Goal: Book appointment/travel/reservation

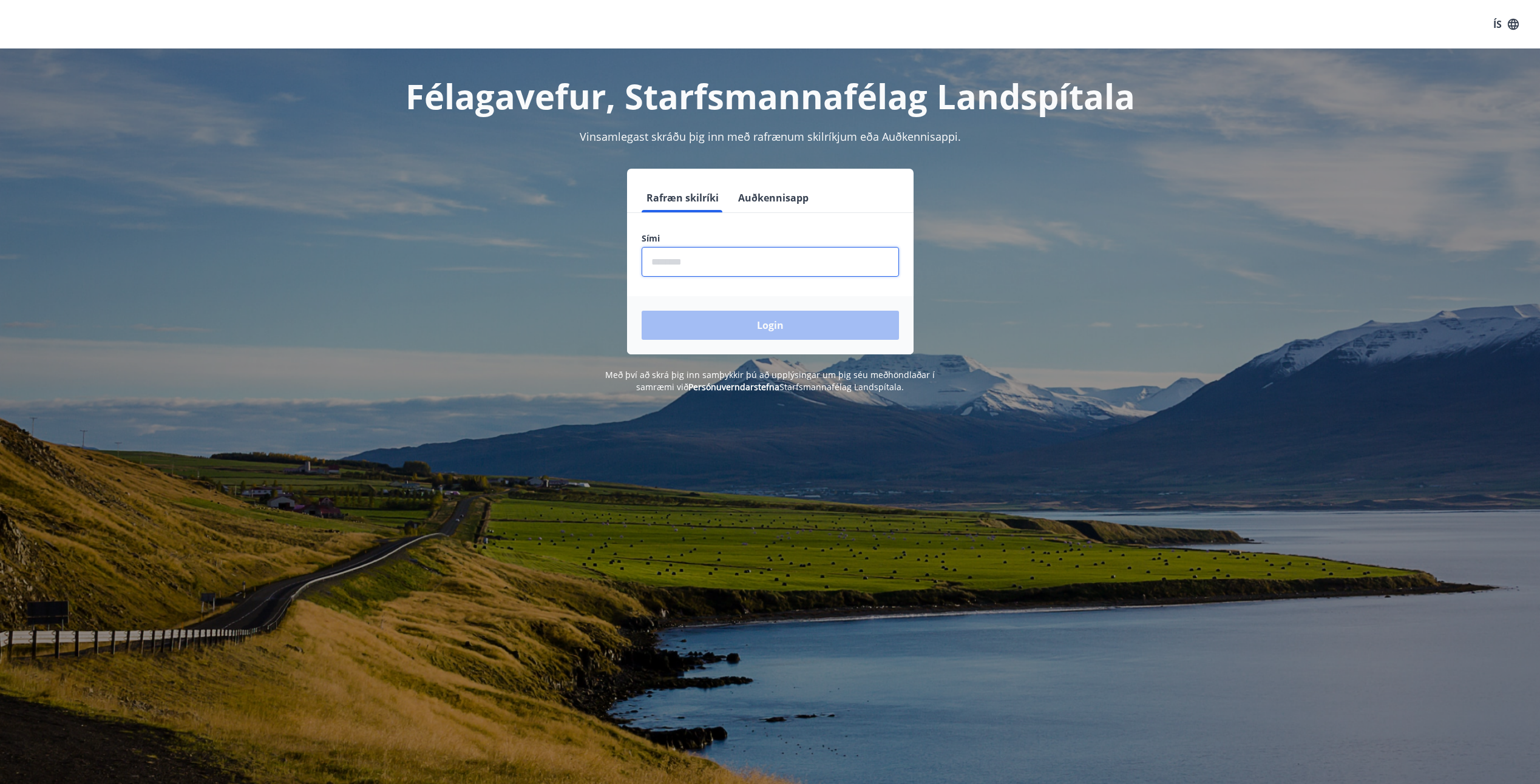
click at [699, 267] on input "phone" at bounding box center [770, 261] width 257 height 29
type input "********"
click at [693, 320] on button "Login" at bounding box center [770, 325] width 257 height 29
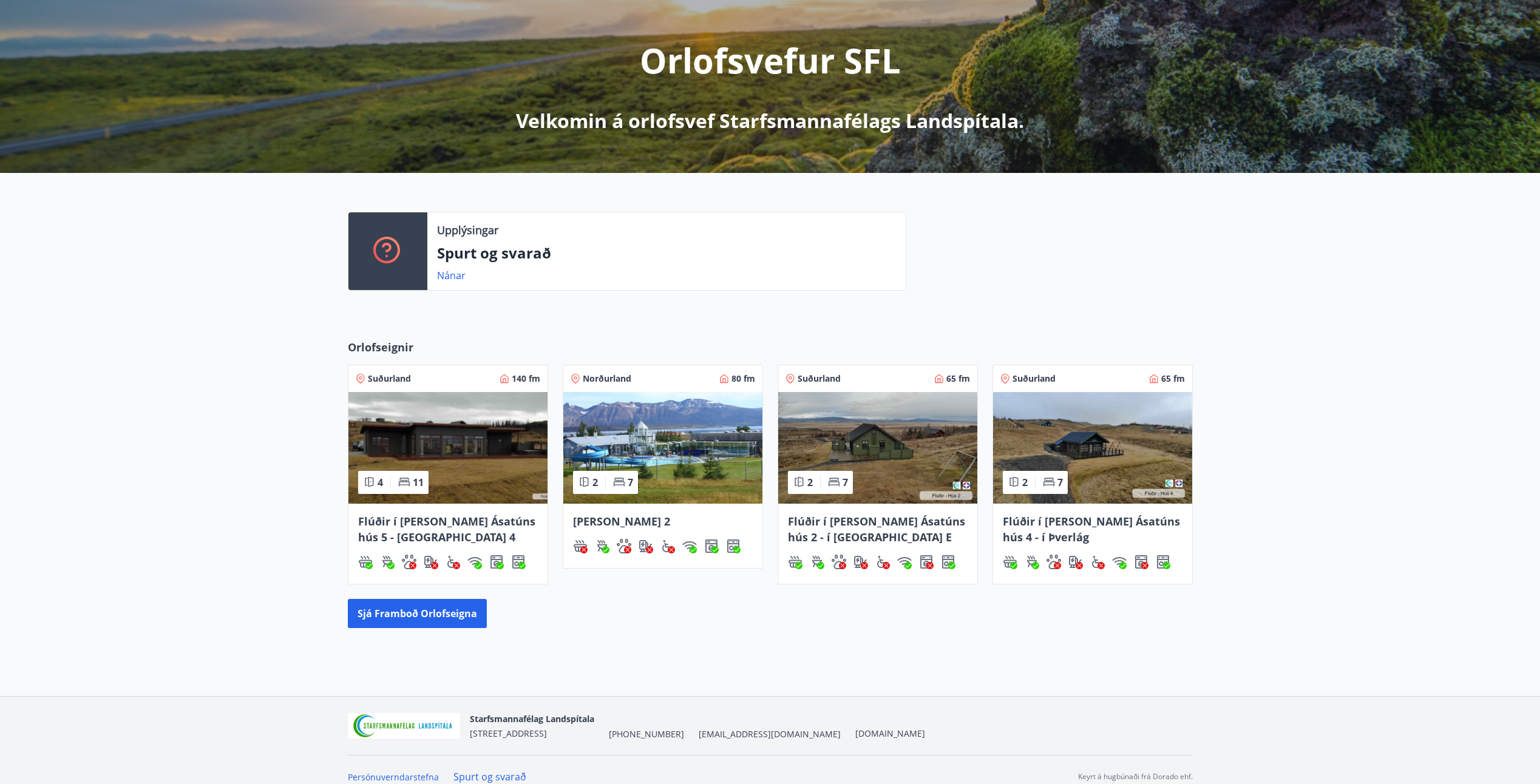
scroll to position [144, 0]
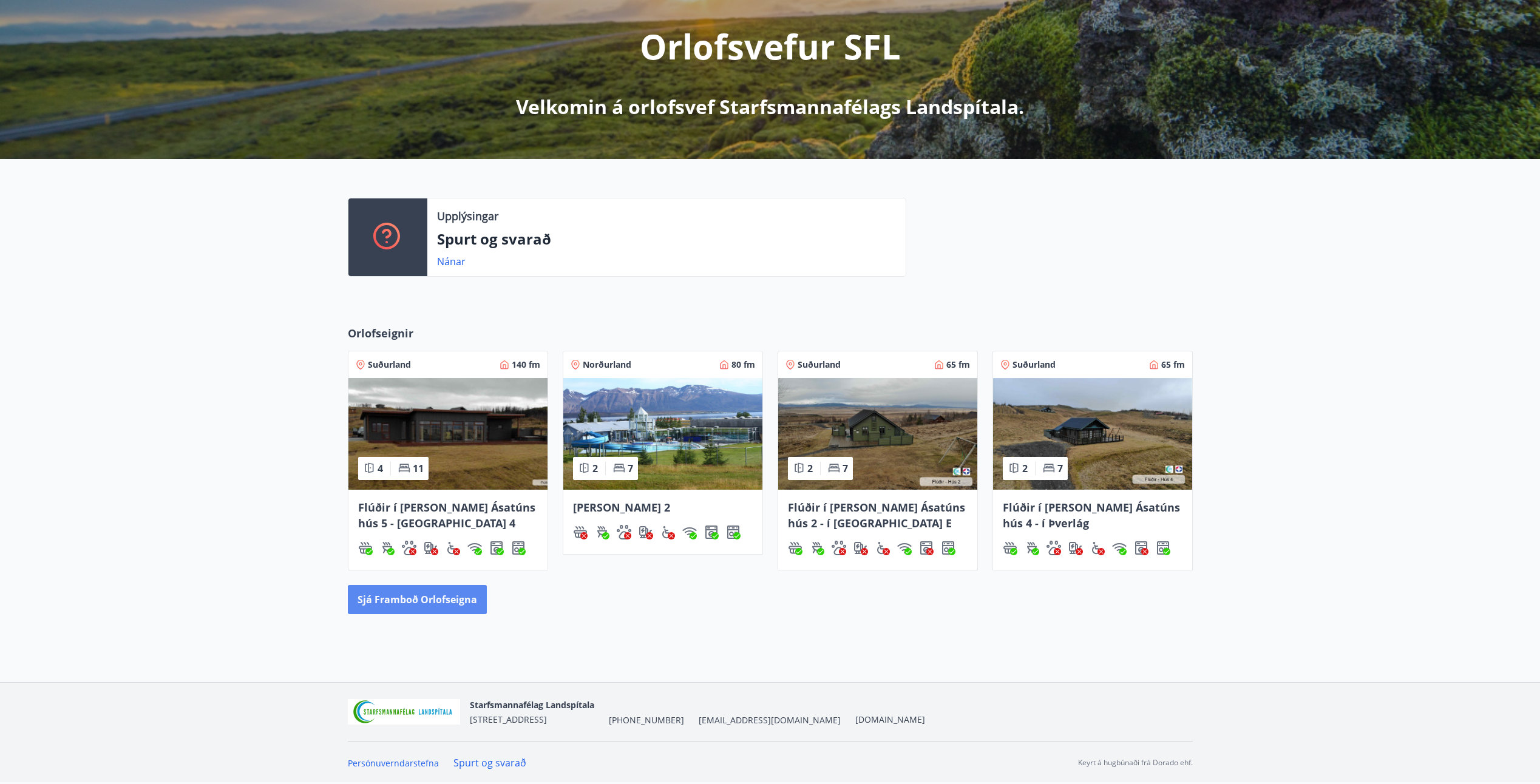
click at [455, 602] on button "Sjá framboð orlofseigna" at bounding box center [417, 599] width 139 height 29
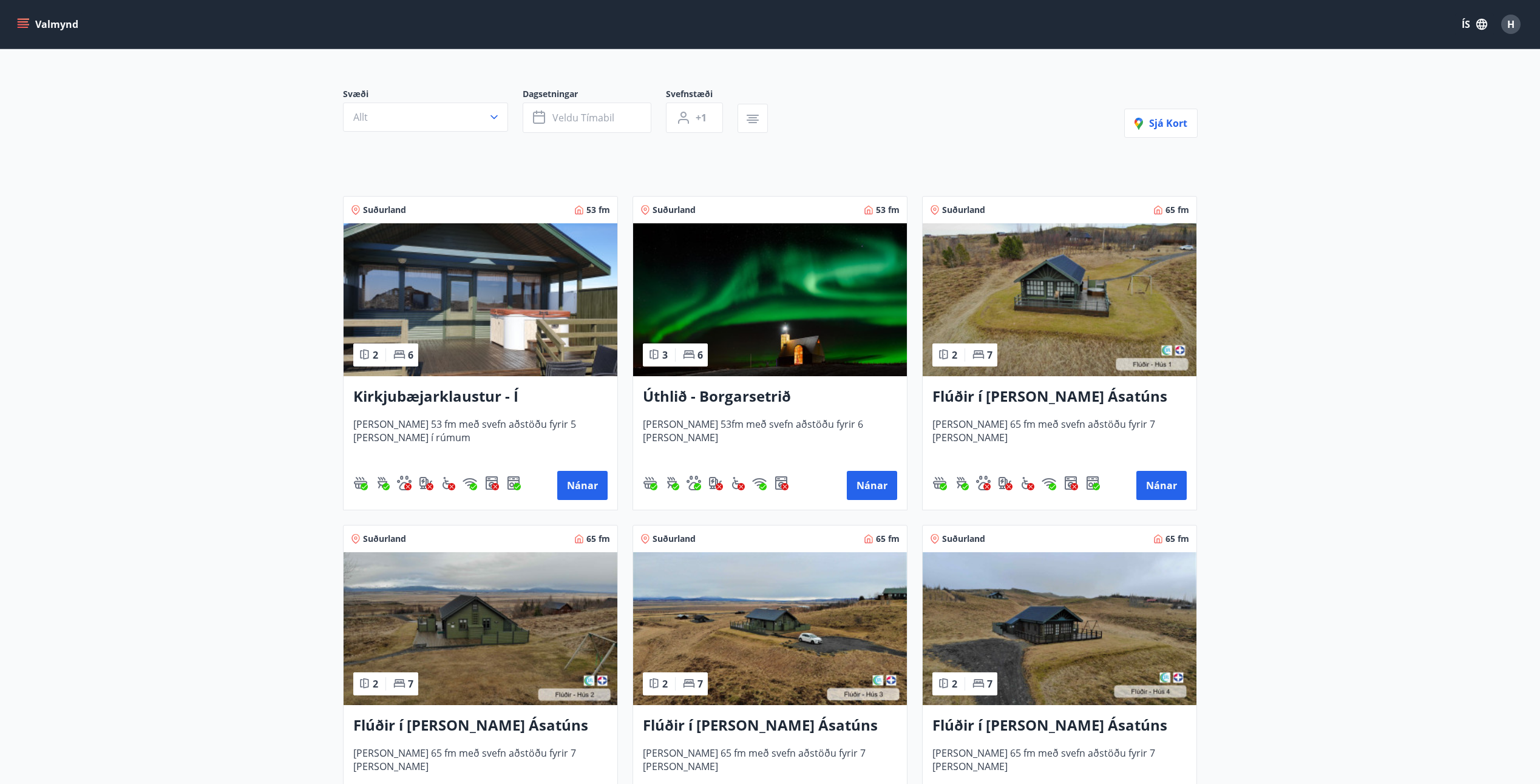
scroll to position [61, 0]
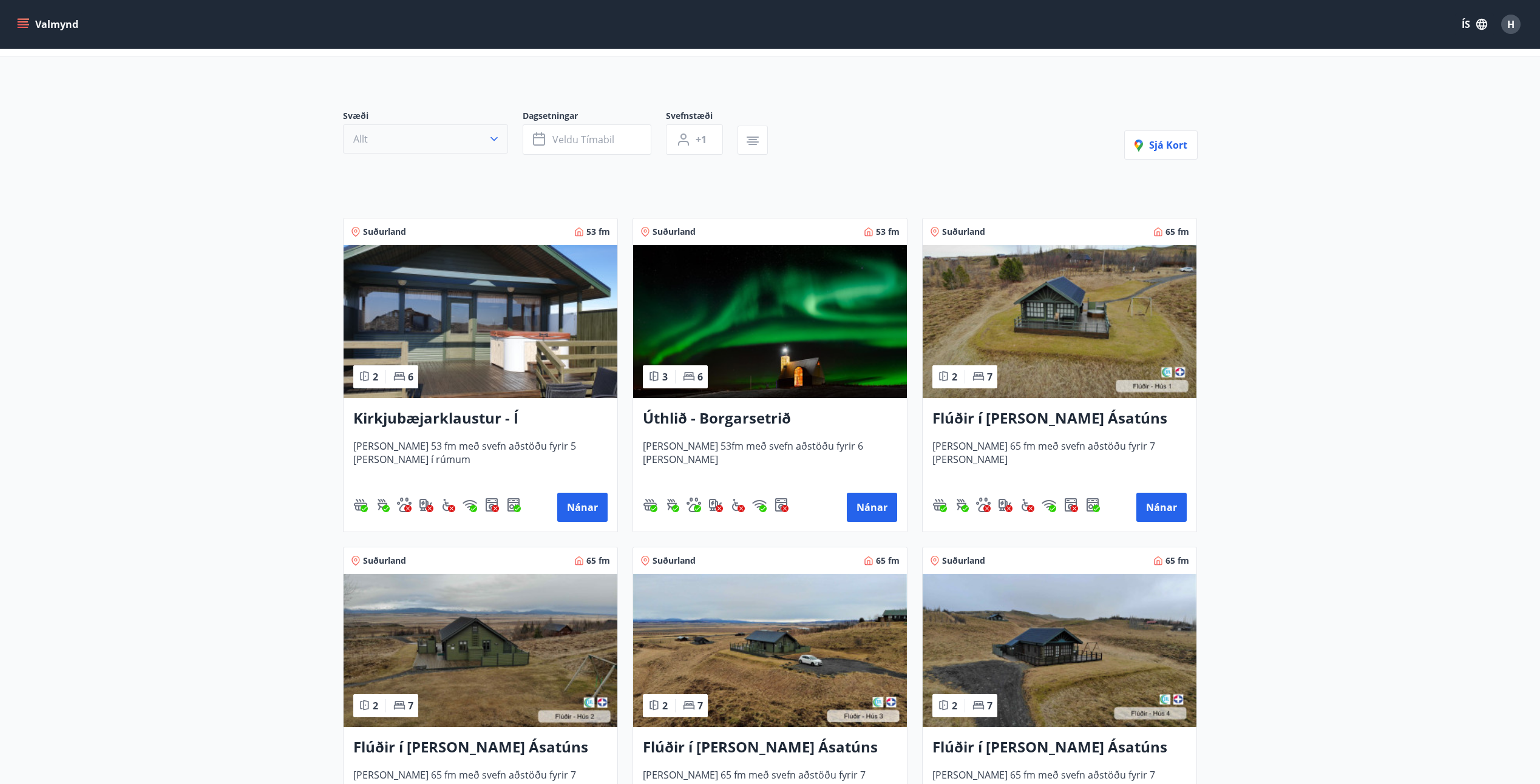
click at [489, 139] on icon "button" at bounding box center [494, 139] width 12 height 12
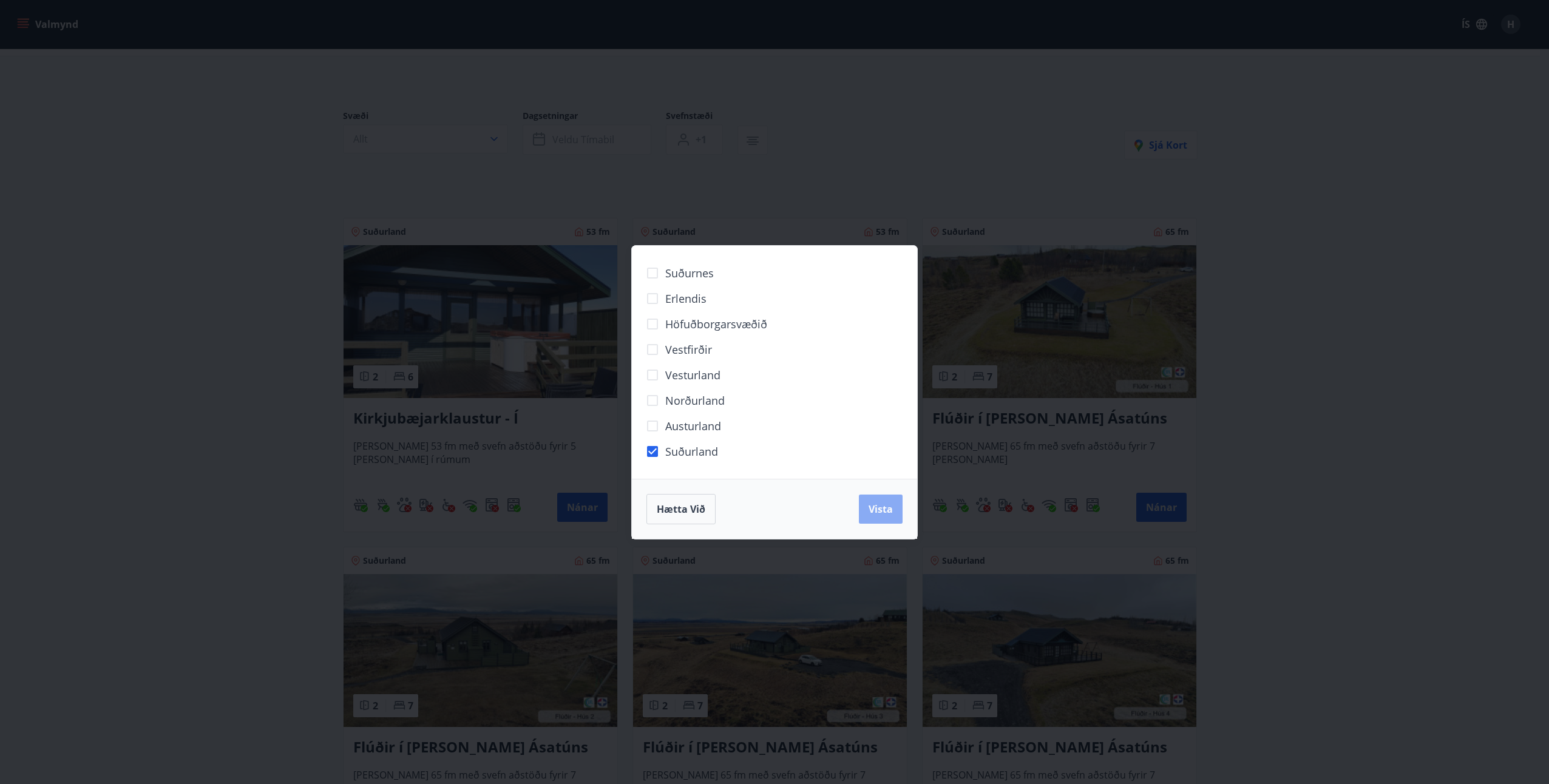
click at [877, 509] on span "Vista" at bounding box center [881, 509] width 24 height 13
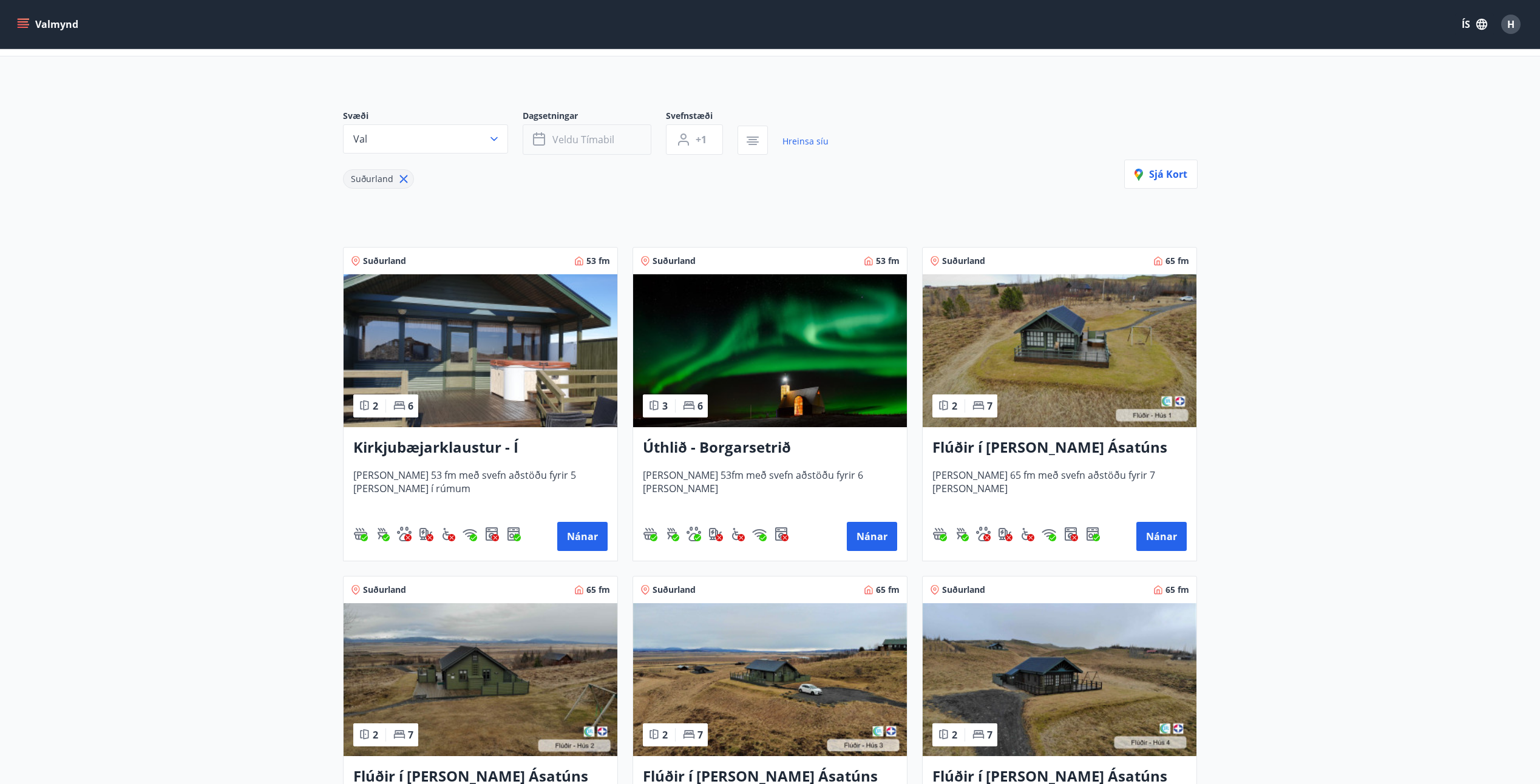
click at [609, 145] on span "Veldu tímabil" at bounding box center [583, 139] width 62 height 13
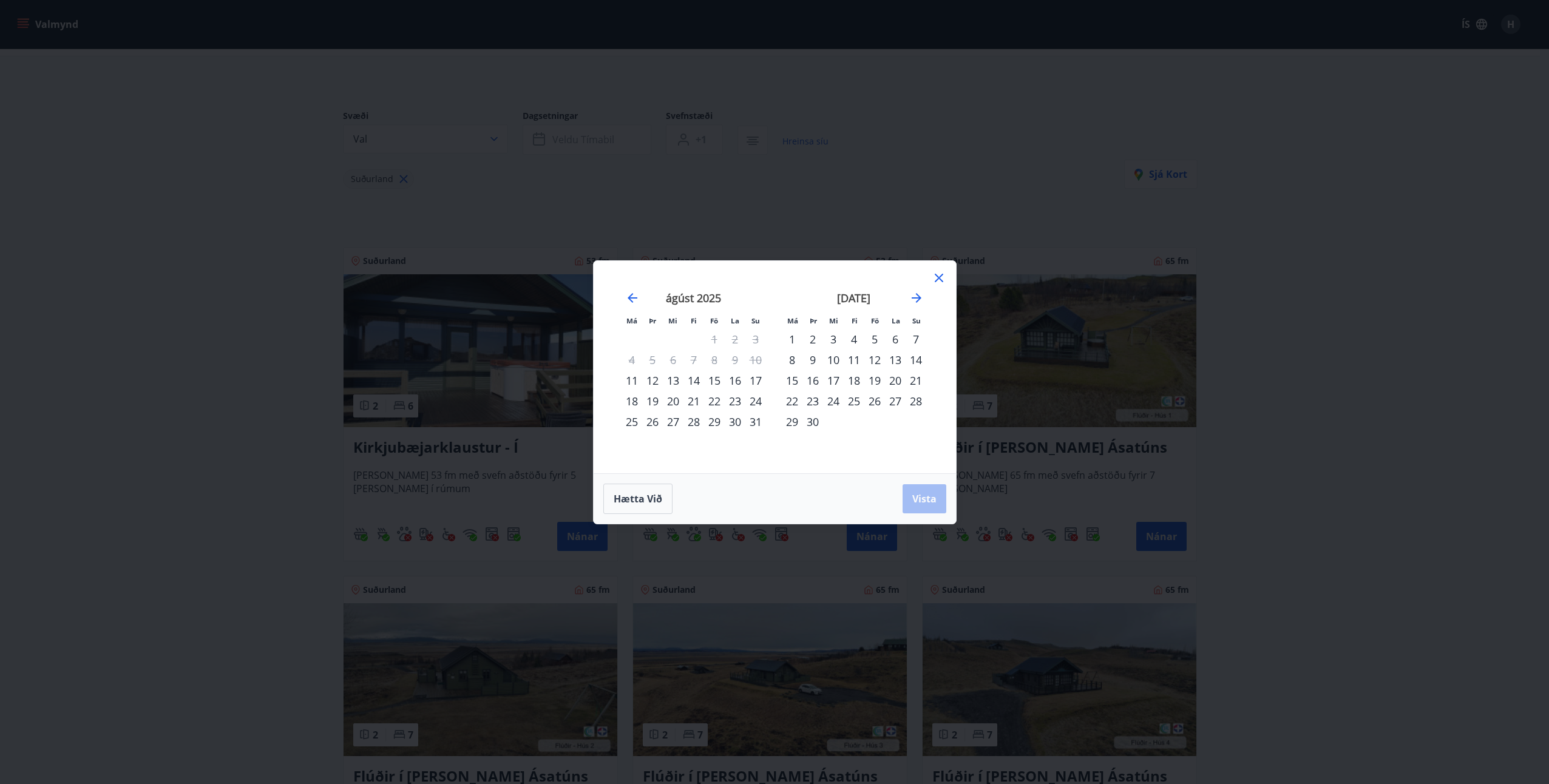
click at [854, 357] on div "11" at bounding box center [854, 360] width 21 height 21
click at [795, 380] on div "15" at bounding box center [792, 380] width 21 height 21
click at [919, 491] on button "Vista" at bounding box center [924, 499] width 44 height 29
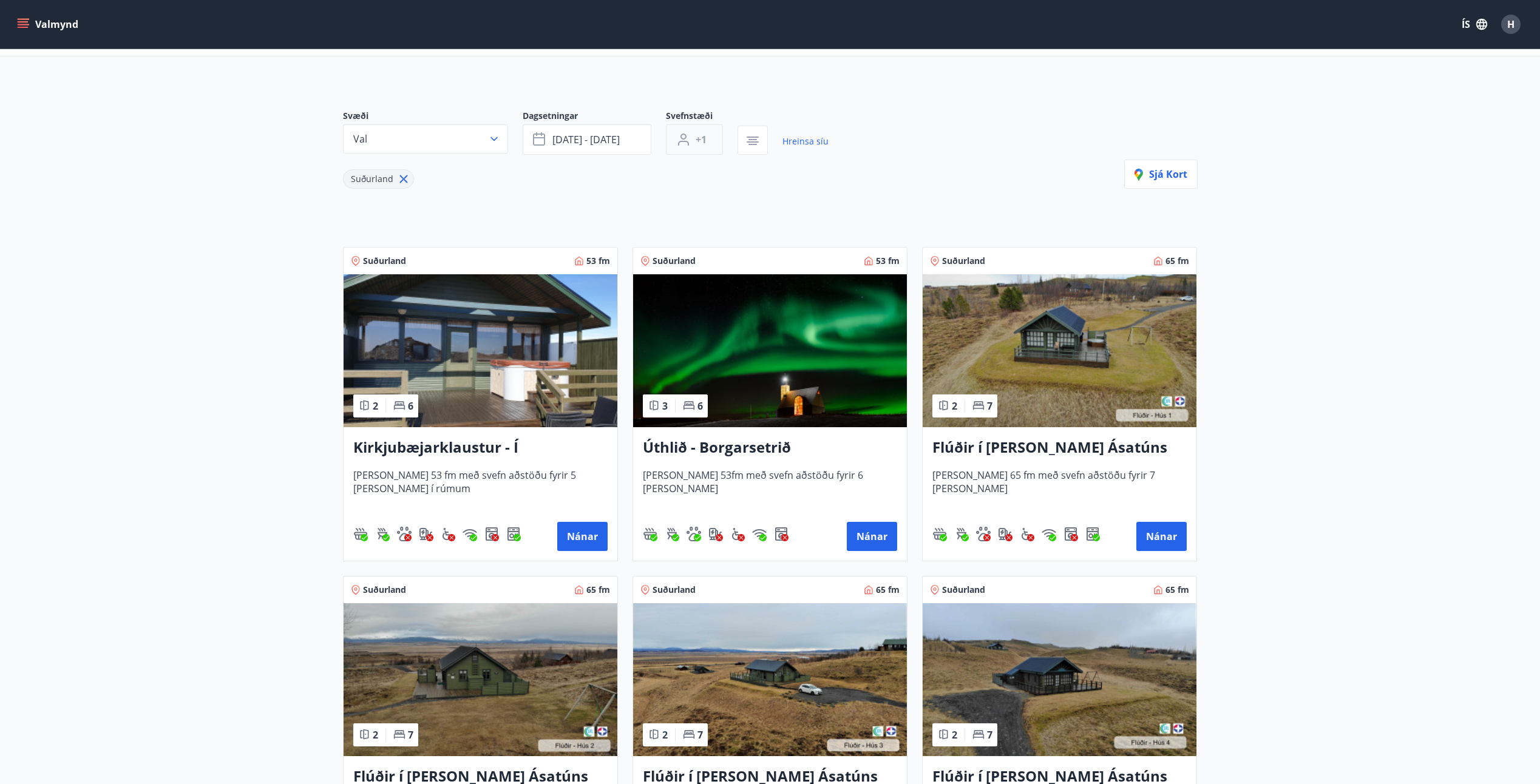
click at [693, 141] on button "+1" at bounding box center [694, 139] width 57 height 30
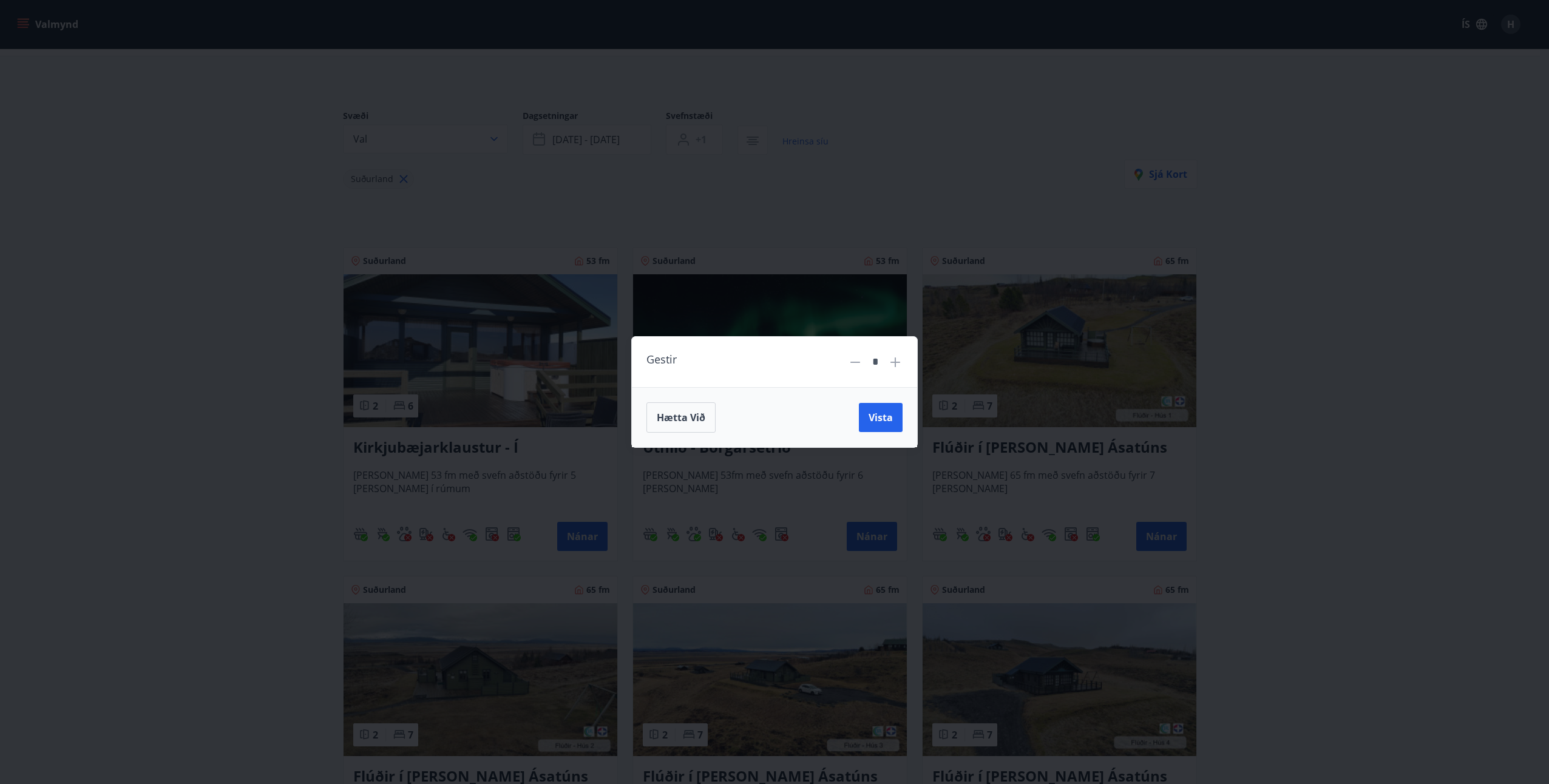
click at [894, 362] on icon at bounding box center [895, 363] width 1 height 1
type input "*"
click at [876, 420] on span "Vista" at bounding box center [881, 418] width 24 height 13
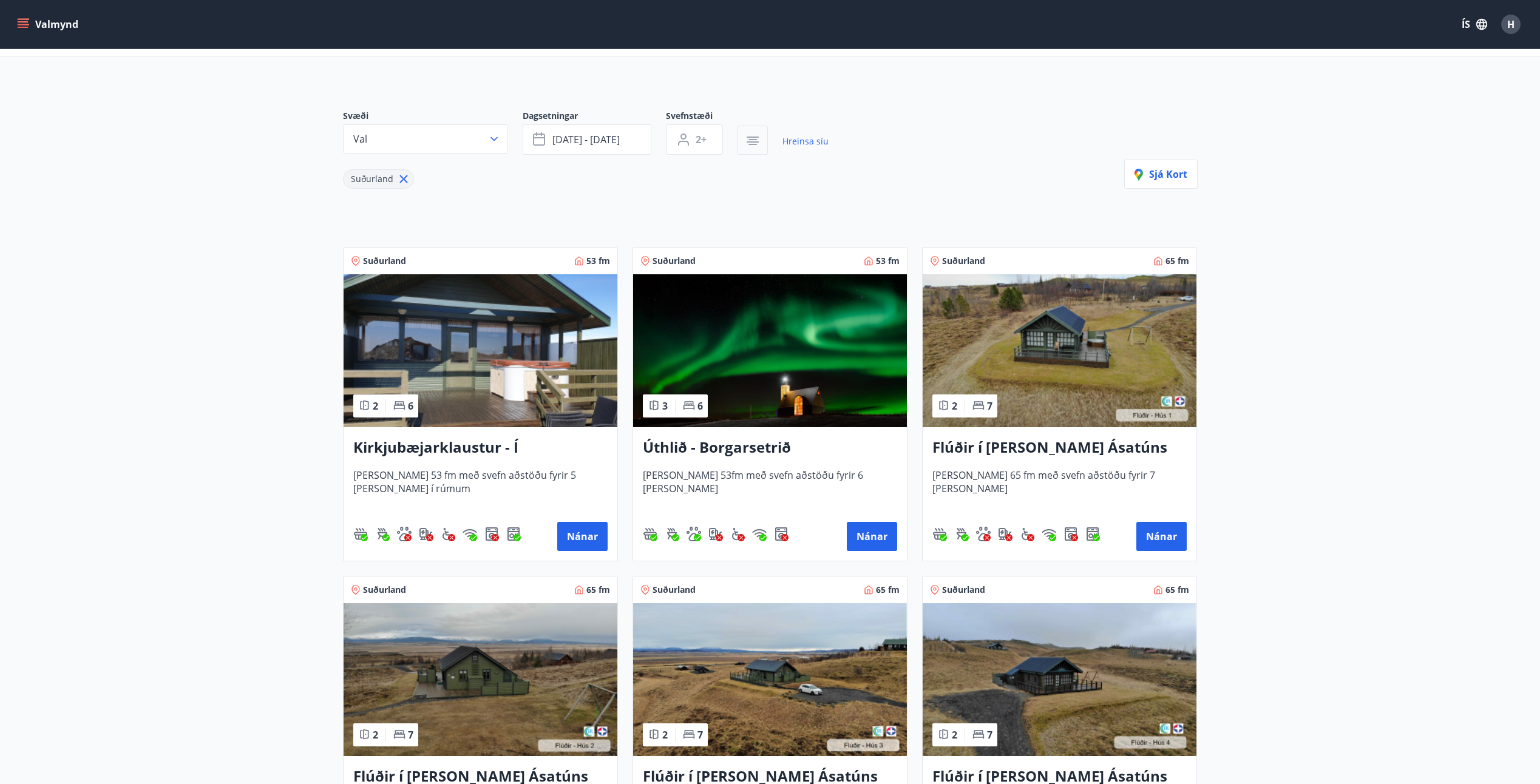
click at [756, 147] on icon "button" at bounding box center [752, 141] width 14 height 14
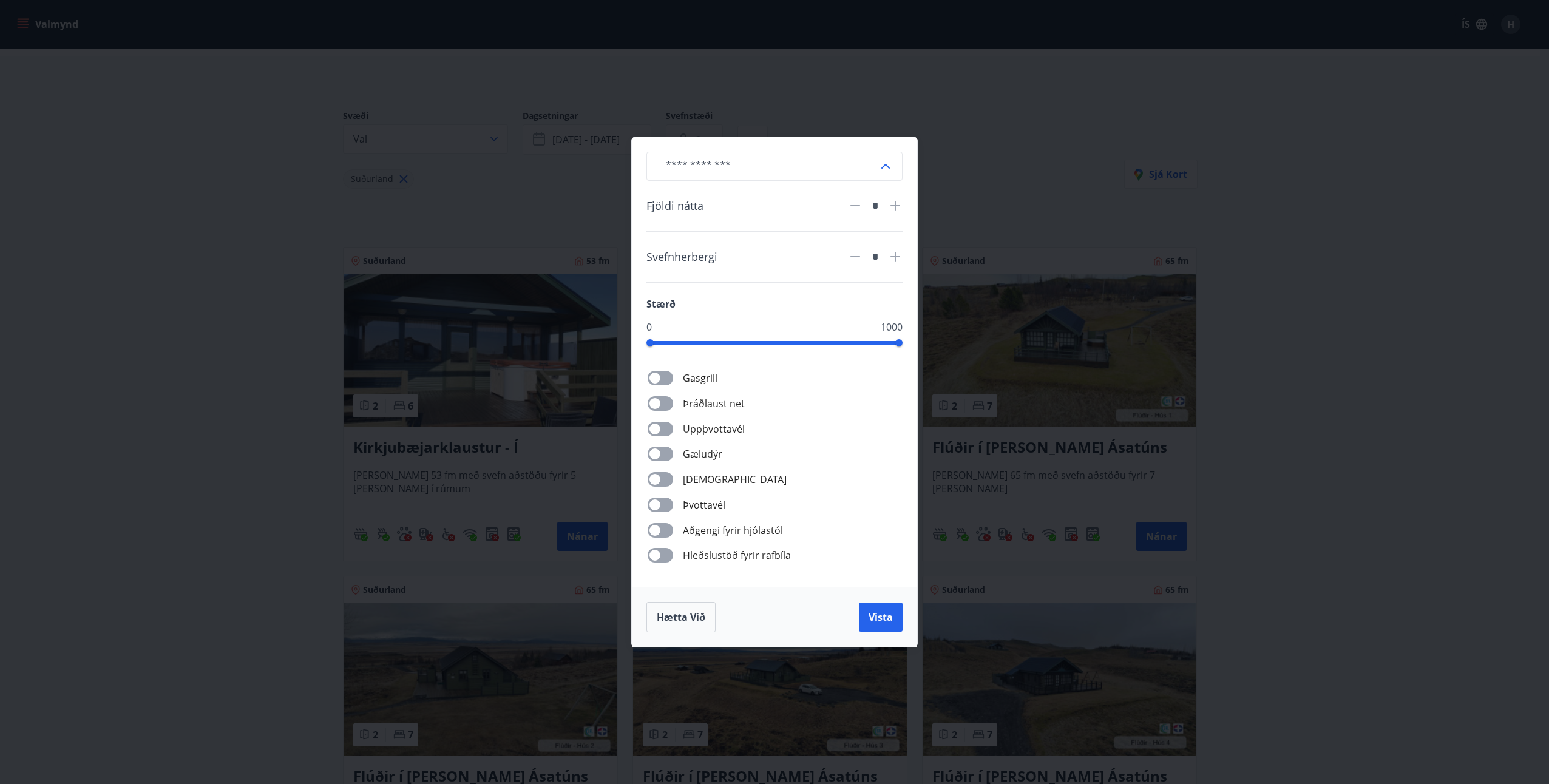
click at [1312, 227] on div "​ Fjöldi nátta * Svefnherbergi * Stærð 0 1000 Gasgrill Þráðlaust net Uppþvottav…" at bounding box center [774, 392] width 1549 height 784
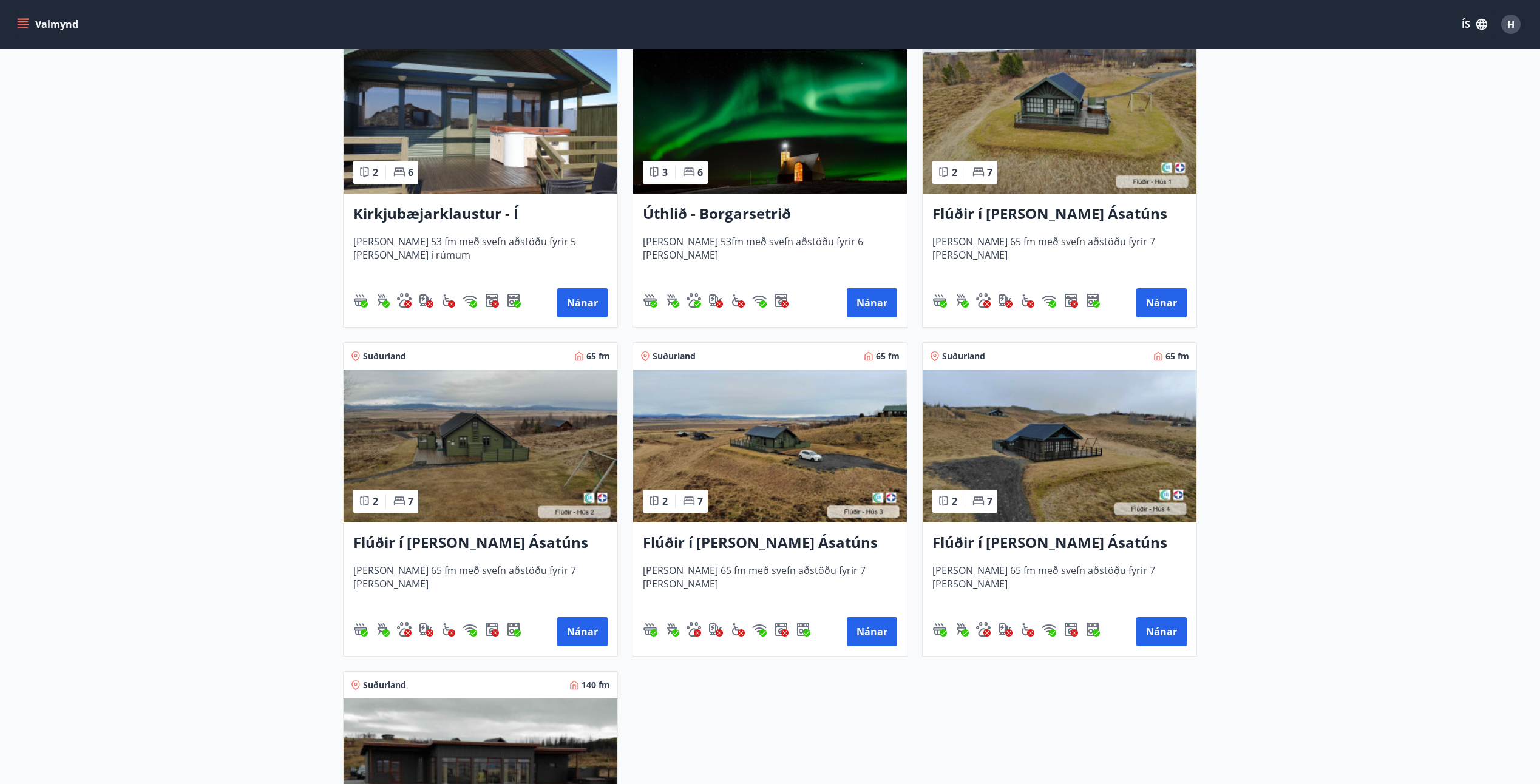
scroll to position [364, 0]
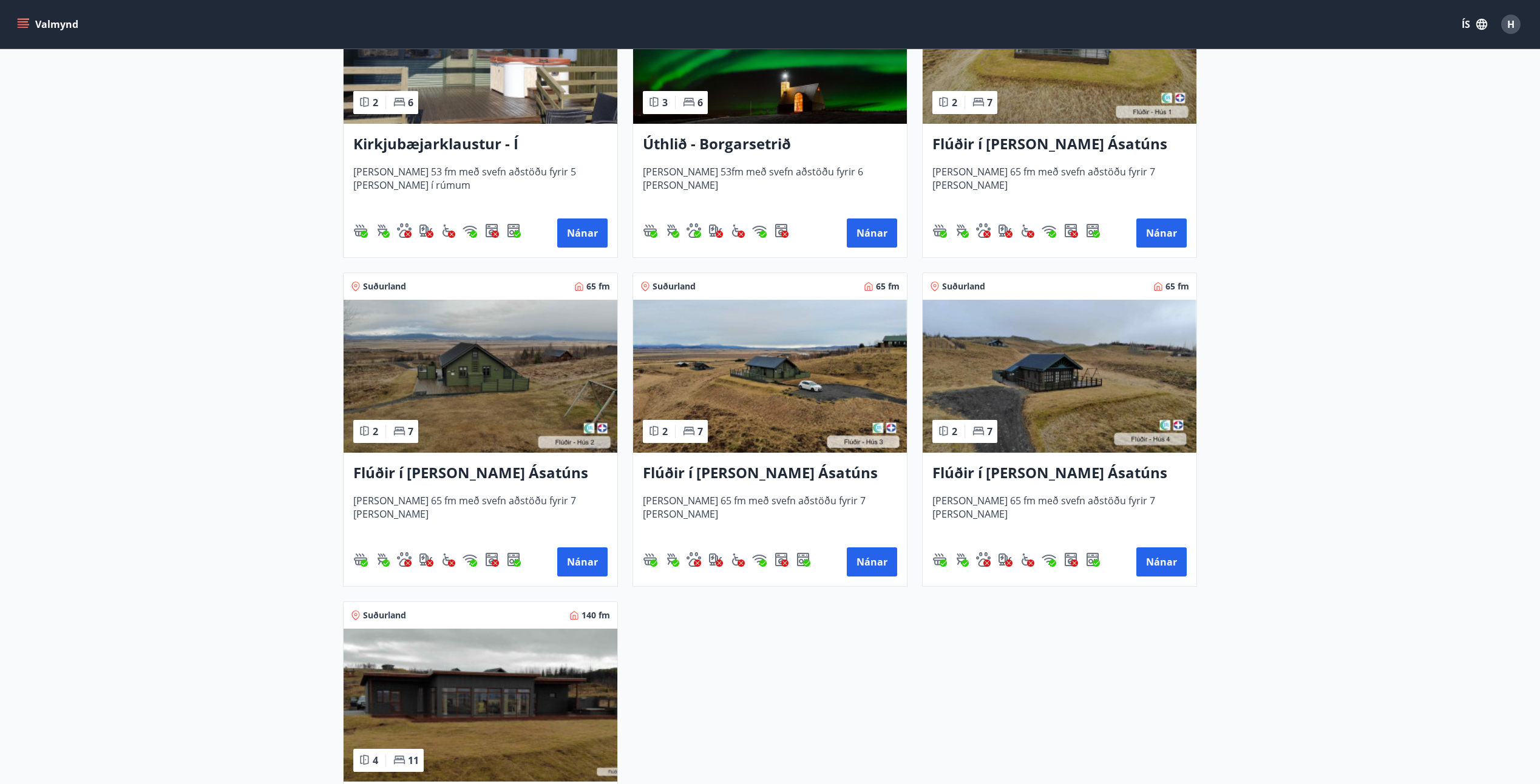
click at [1110, 363] on img at bounding box center [1059, 376] width 274 height 153
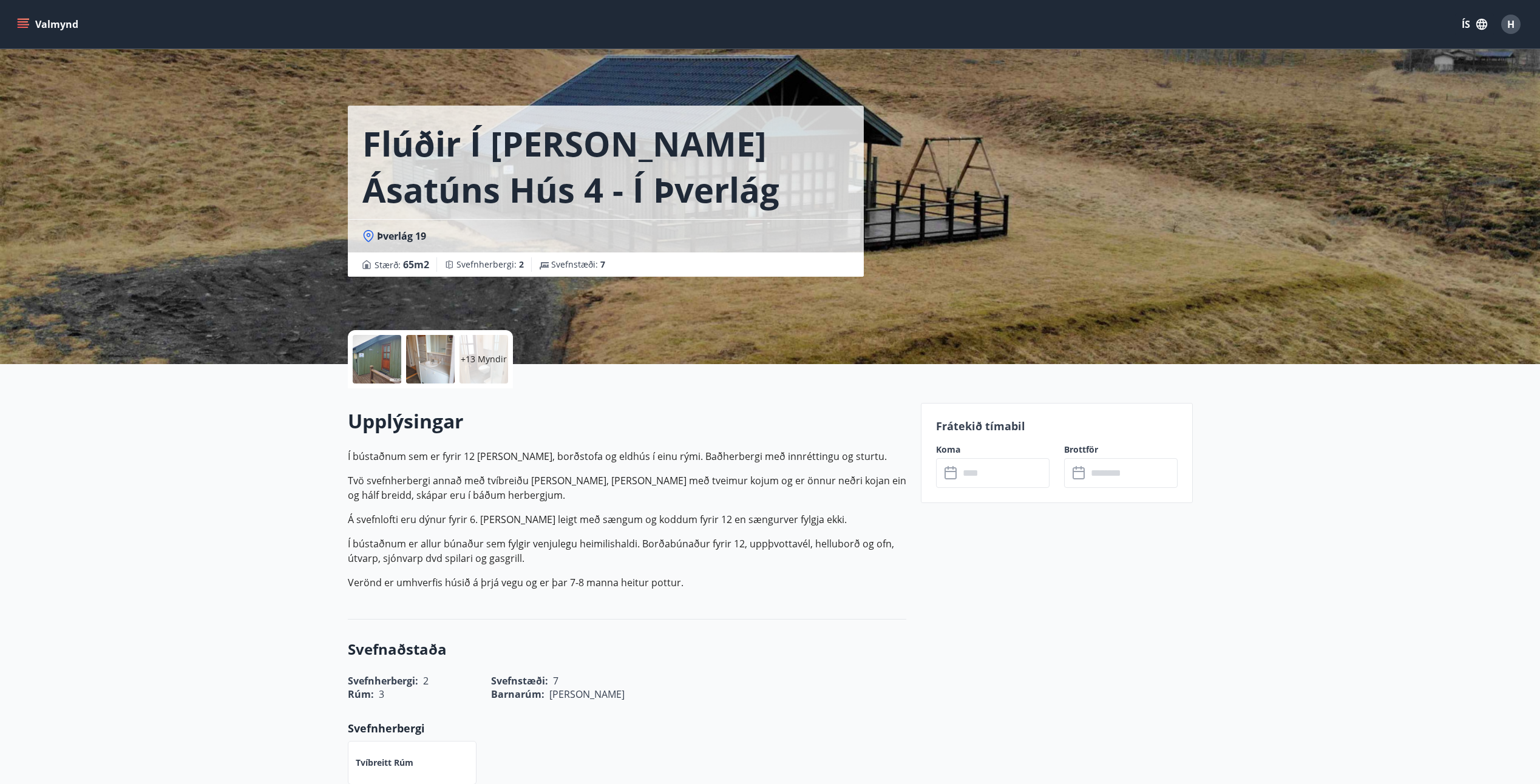
click at [970, 472] on input "text" at bounding box center [1004, 472] width 90 height 29
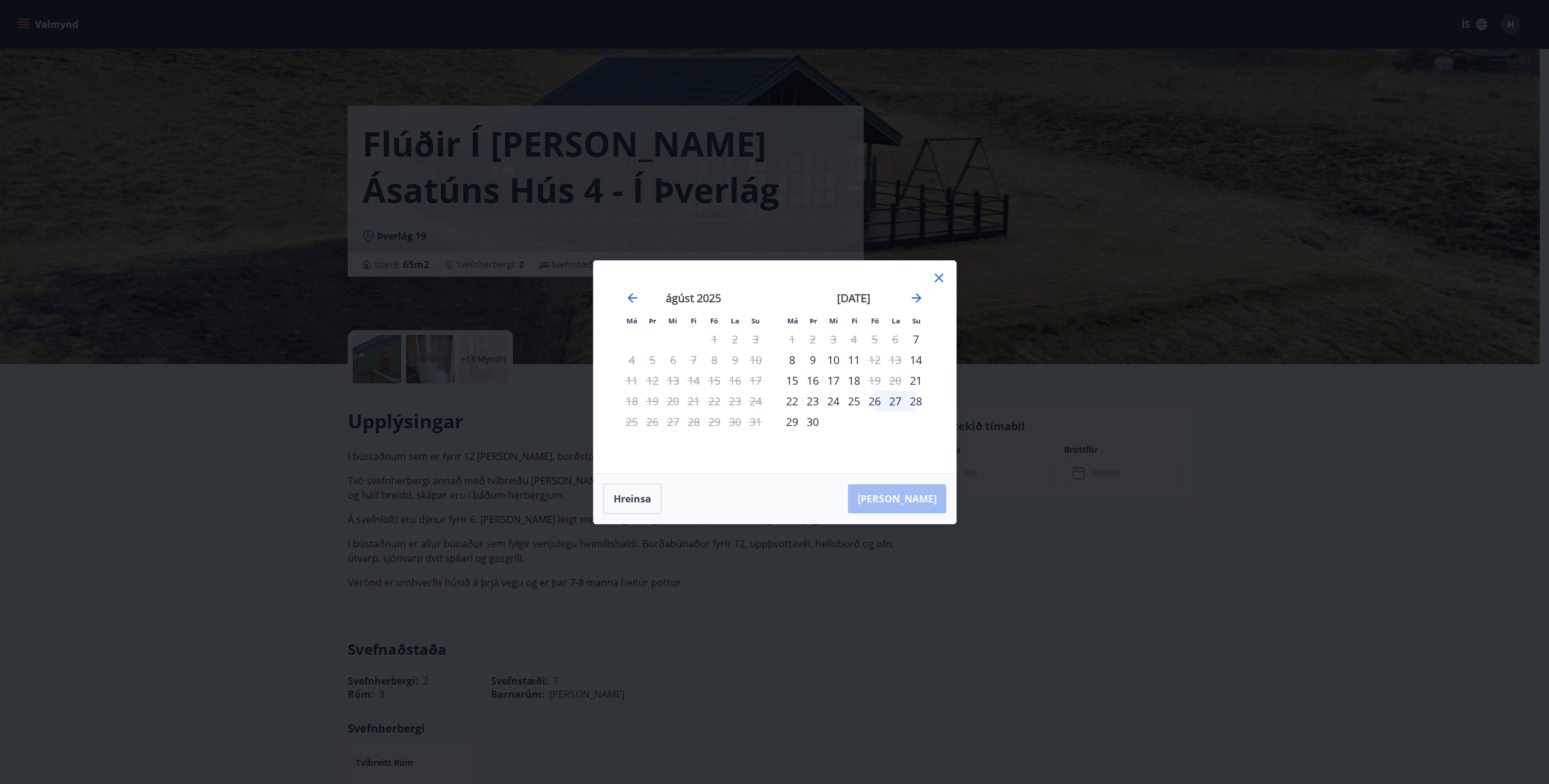
click at [875, 404] on div "26" at bounding box center [875, 401] width 21 height 21
click at [915, 298] on icon "Move forward to switch to the next month." at bounding box center [916, 298] width 10 height 10
click at [875, 359] on div "10" at bounding box center [875, 360] width 21 height 21
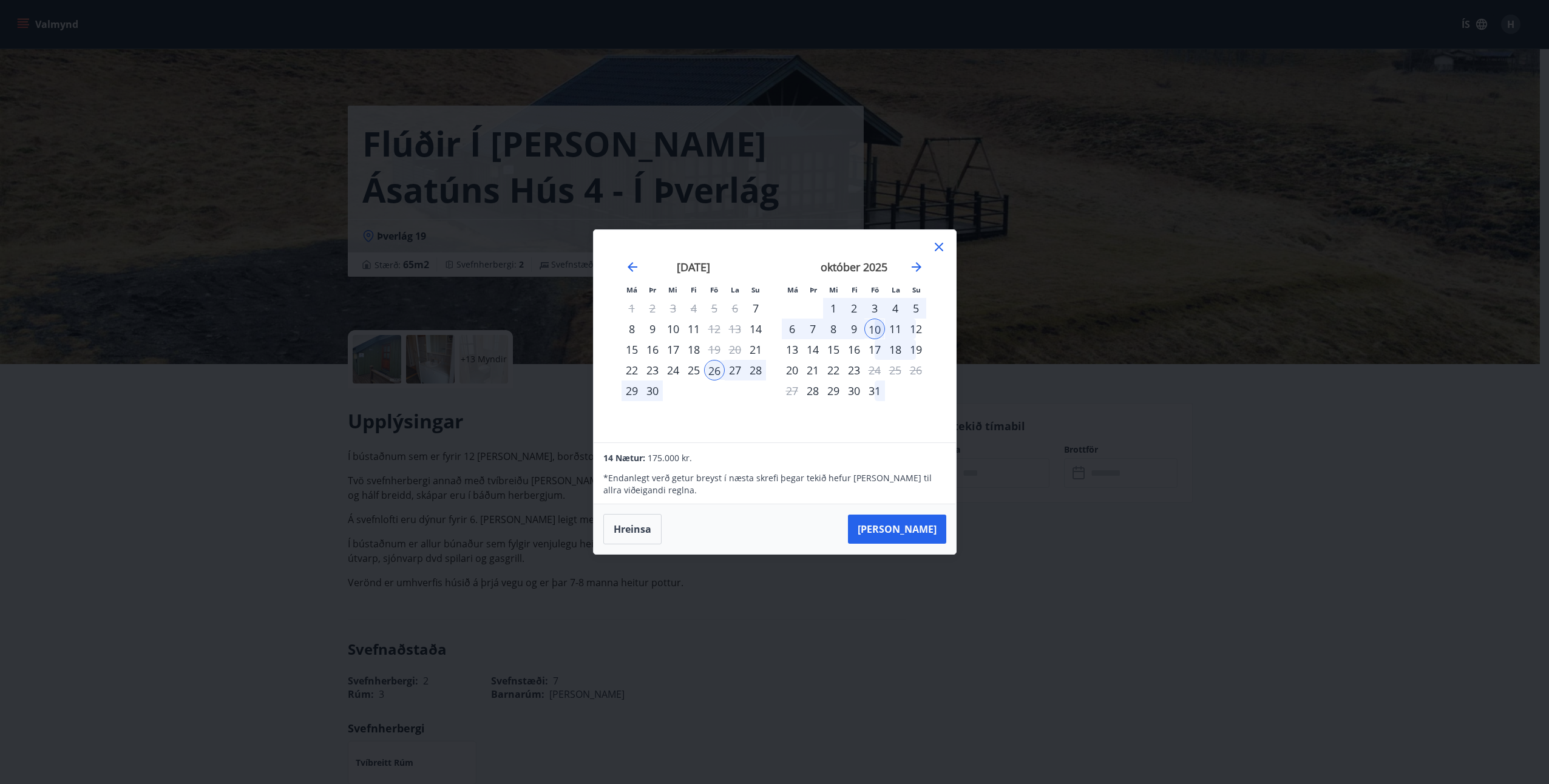
click at [855, 330] on div "9" at bounding box center [854, 329] width 21 height 21
click at [892, 329] on div "11" at bounding box center [896, 329] width 21 height 21
click at [799, 346] on div "13" at bounding box center [792, 349] width 21 height 21
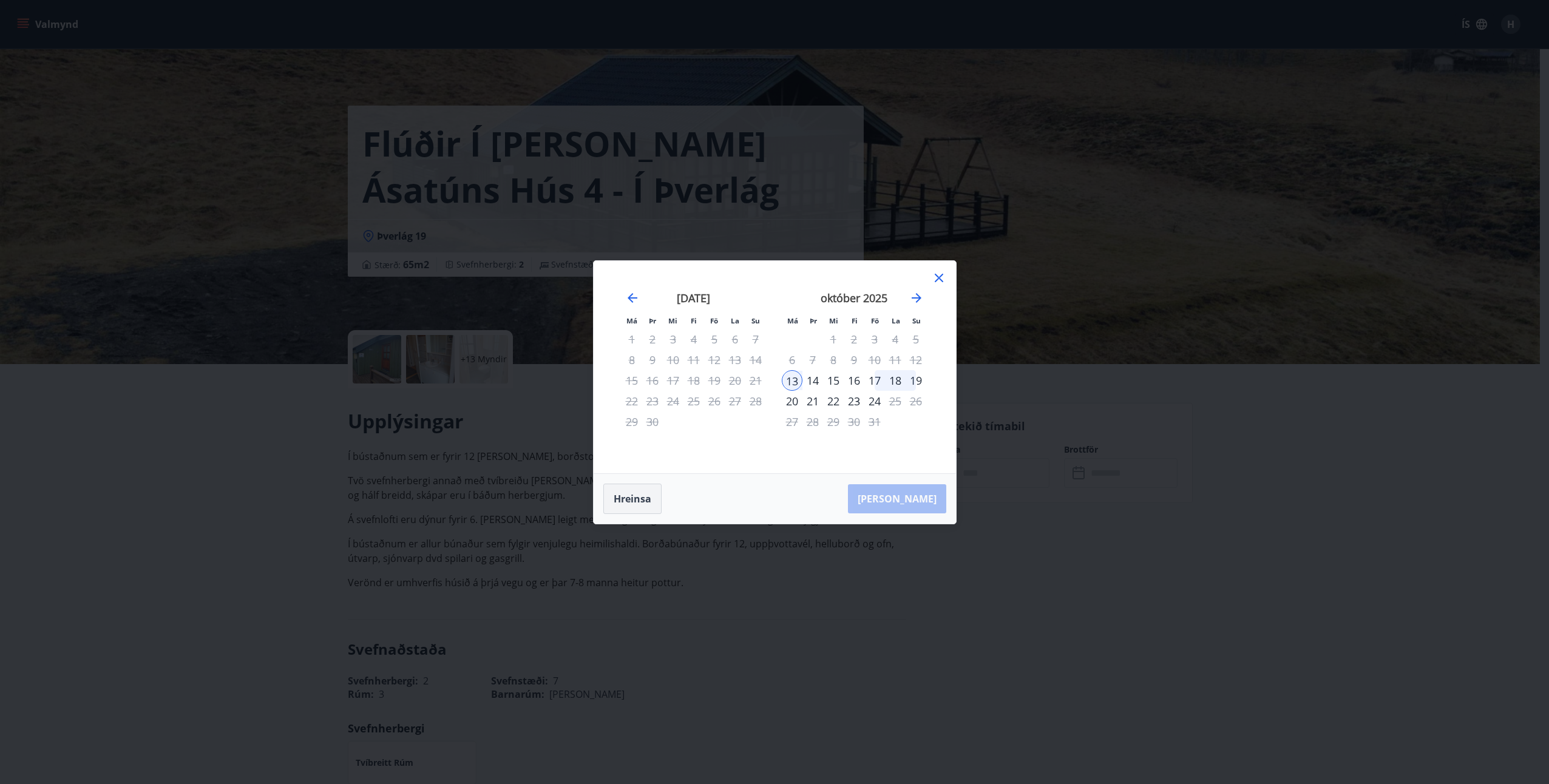
click at [636, 505] on button "Hreinsa" at bounding box center [632, 499] width 58 height 30
click at [874, 359] on div "10" at bounding box center [875, 360] width 21 height 21
click at [798, 380] on div "13" at bounding box center [792, 380] width 21 height 21
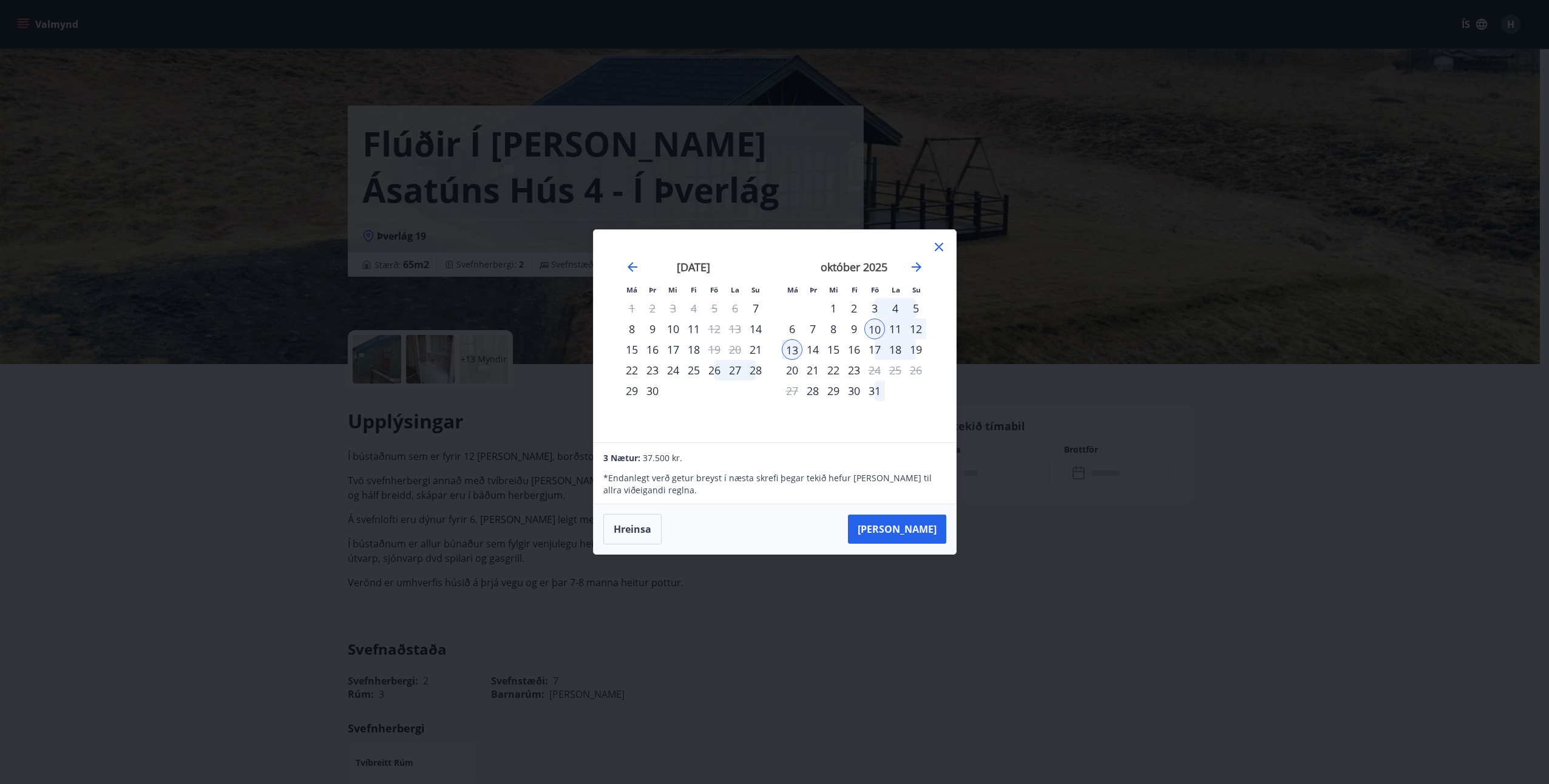
click at [852, 330] on div "9" at bounding box center [854, 329] width 21 height 21
click at [903, 527] on button "Taka Frá" at bounding box center [897, 529] width 98 height 29
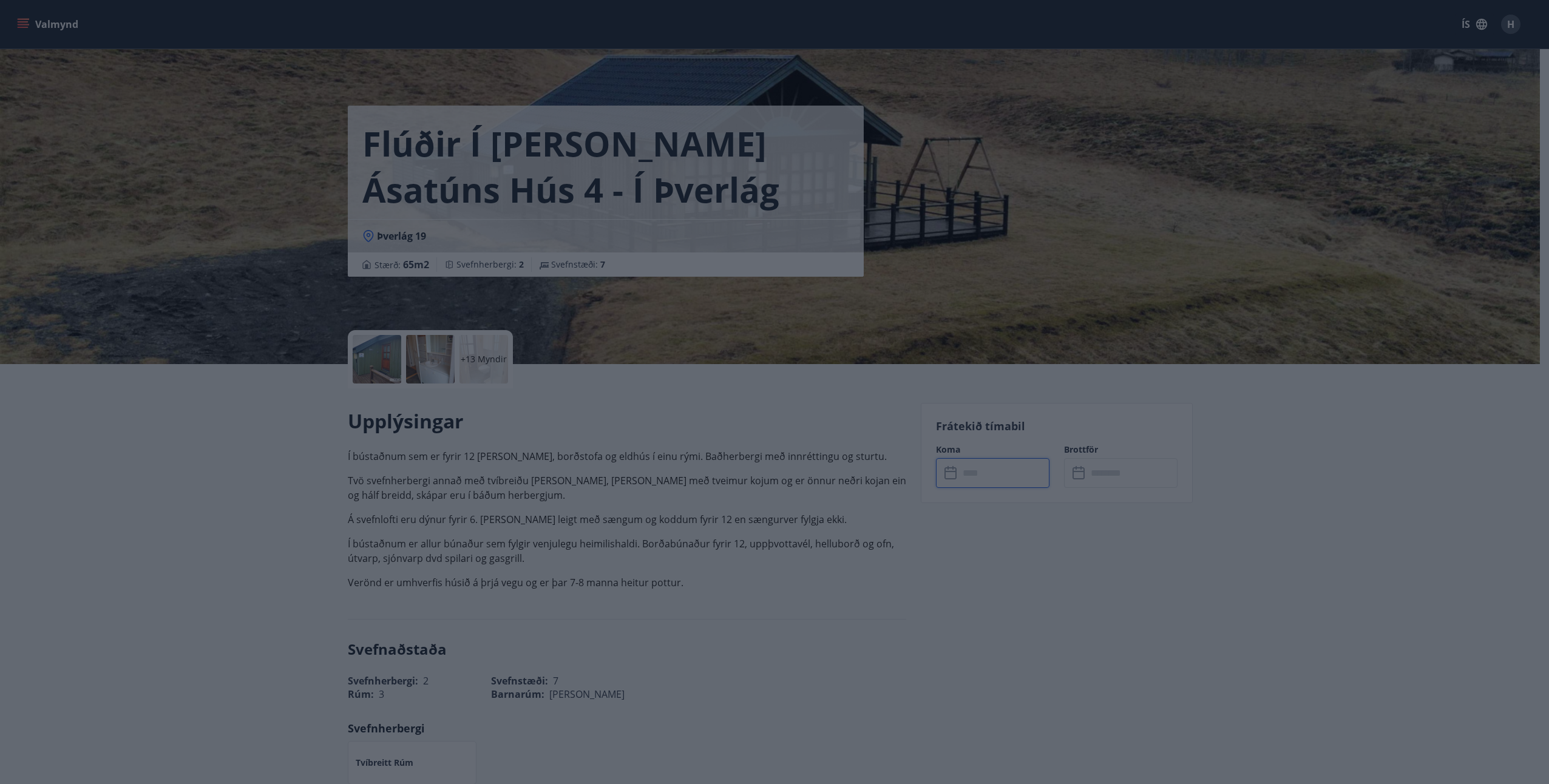
type input "******"
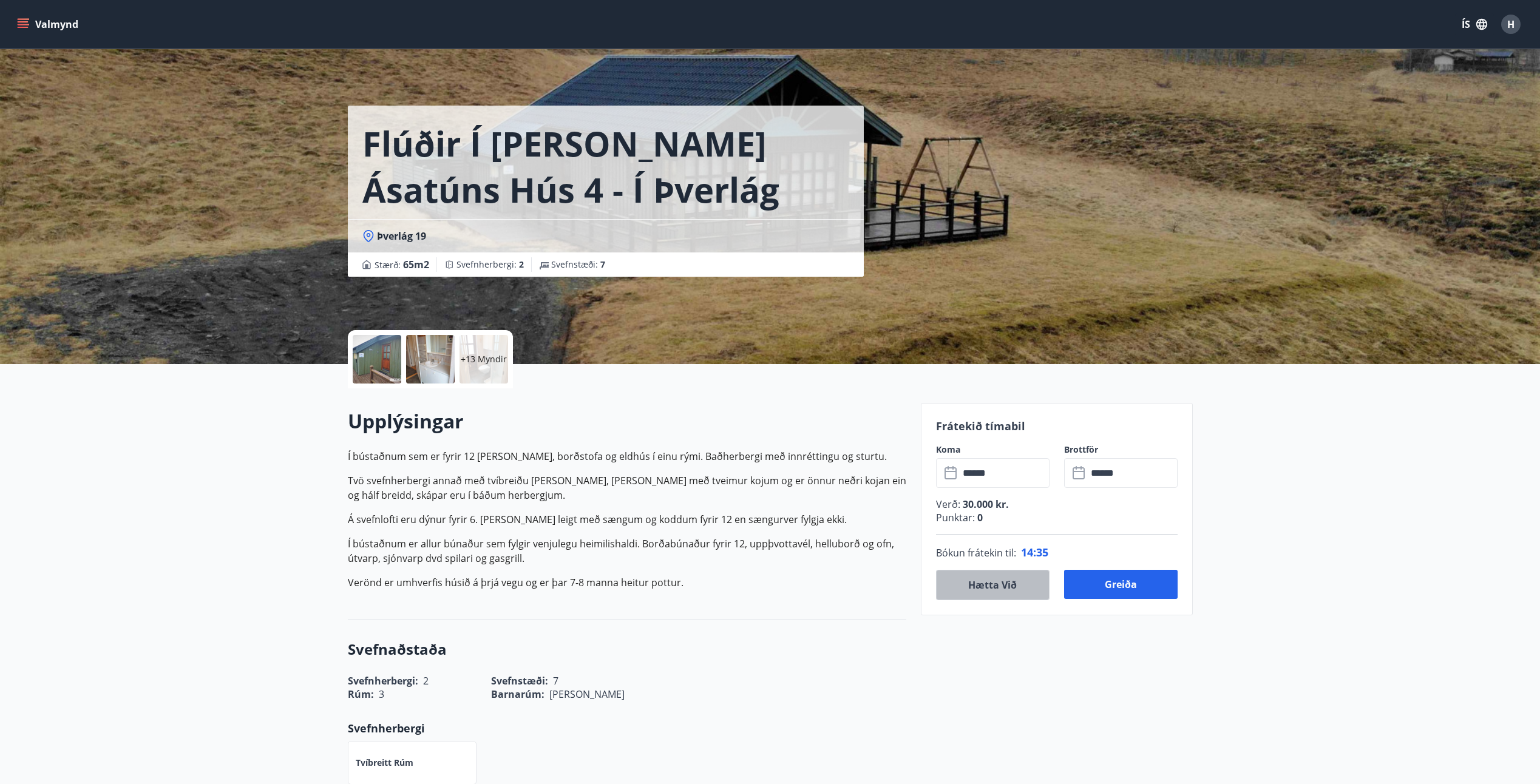
click at [990, 586] on button "Hætta við" at bounding box center [993, 584] width 113 height 30
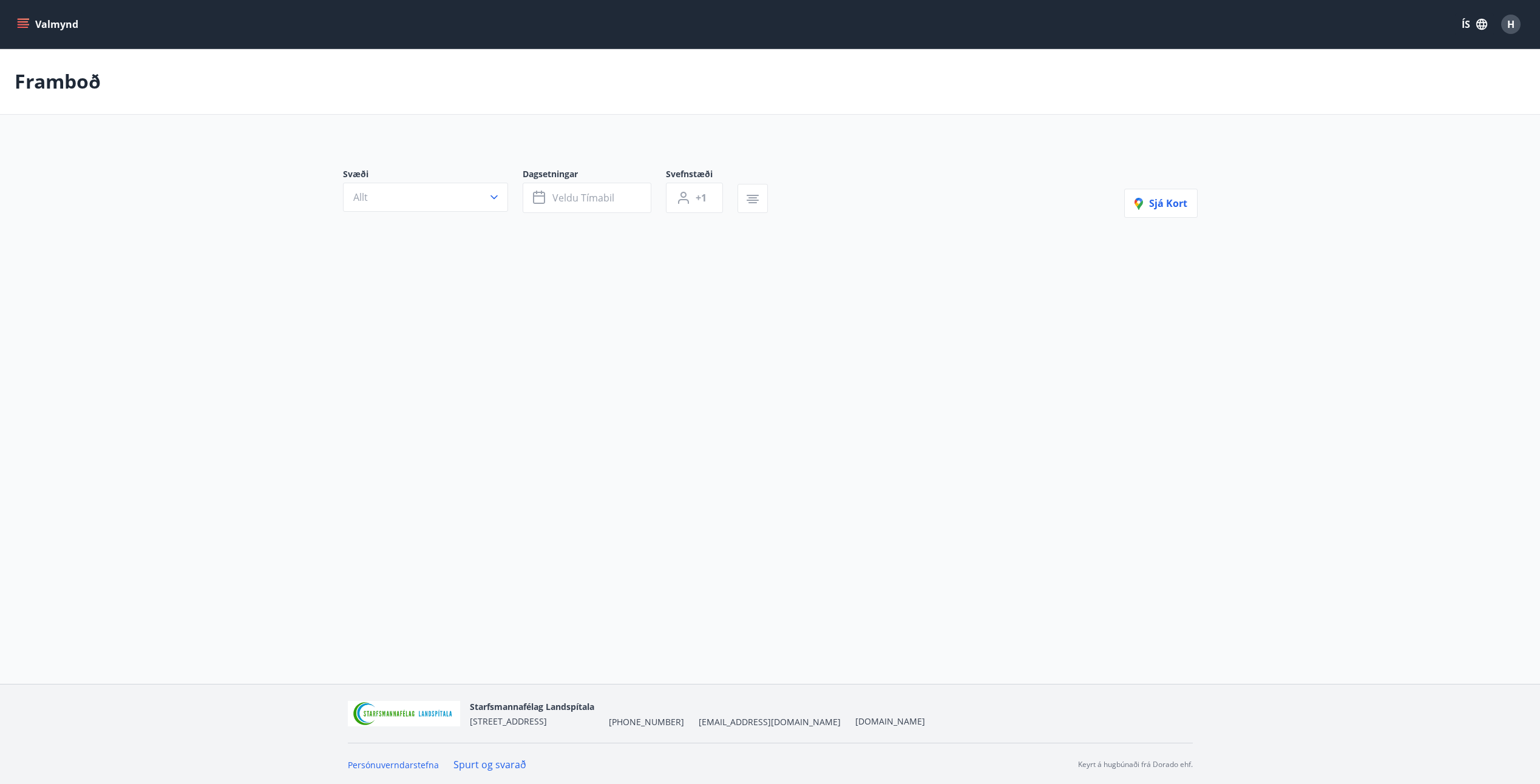
type input "*"
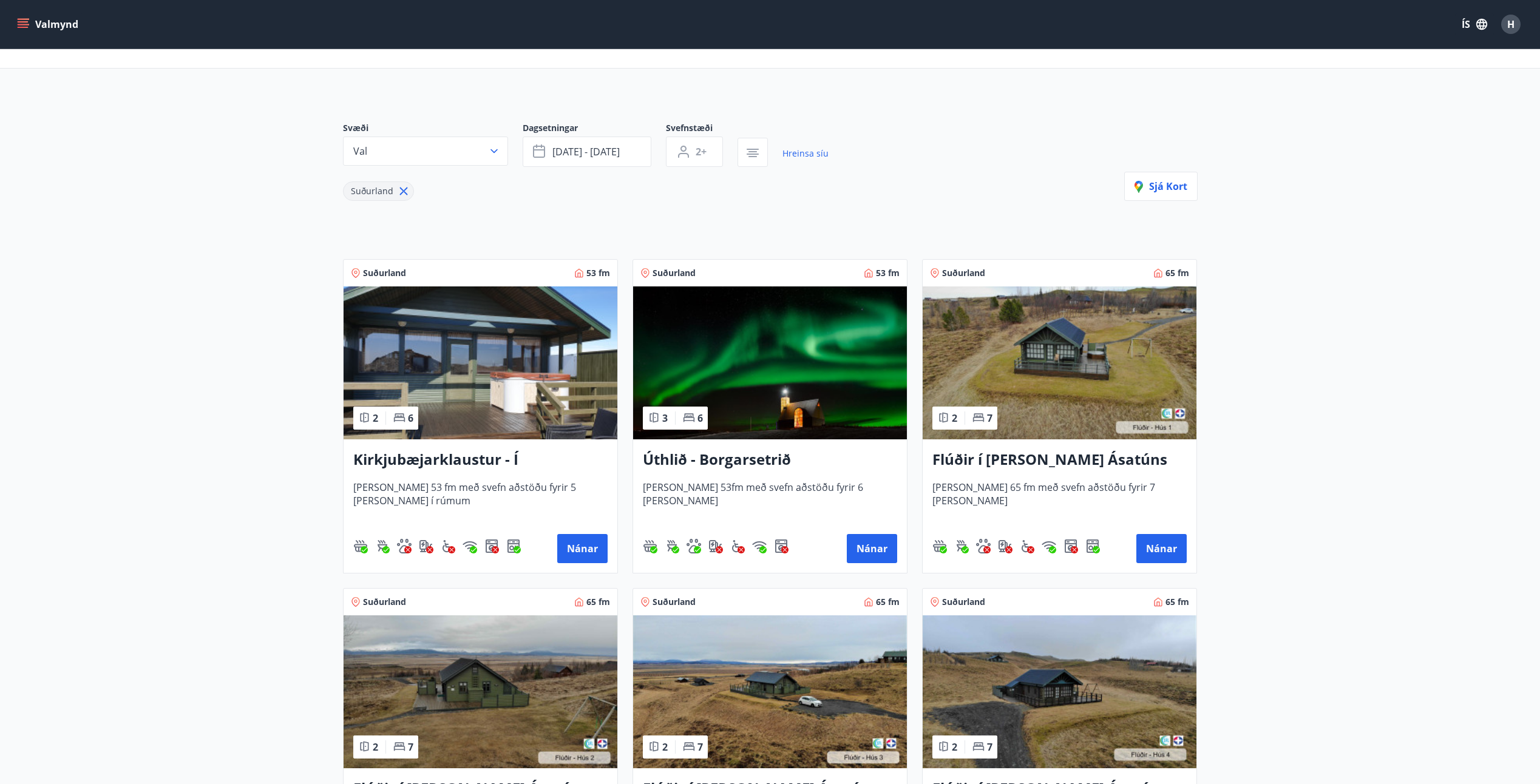
scroll to position [182, 0]
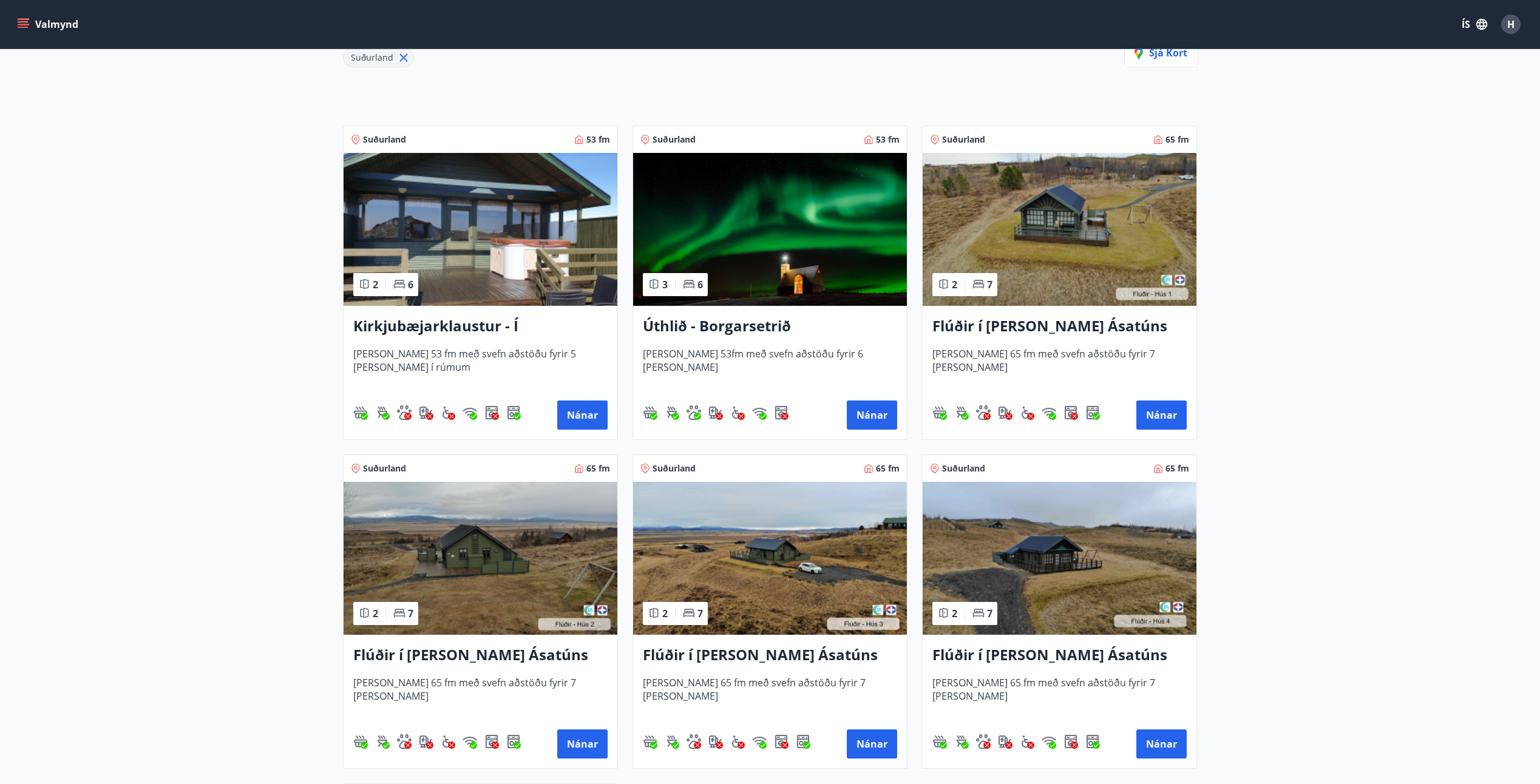
click at [780, 568] on img at bounding box center [770, 558] width 274 height 153
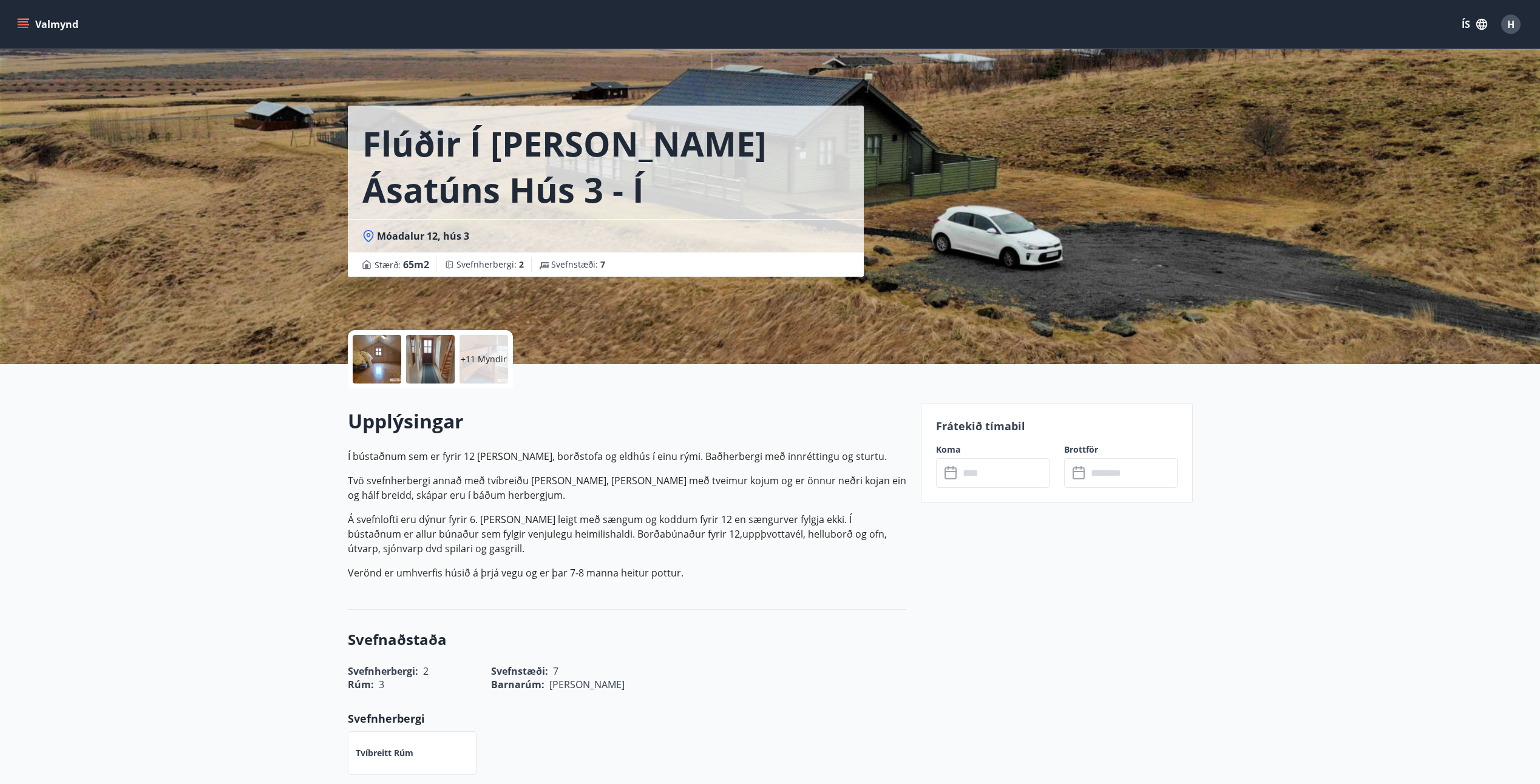
click at [1002, 478] on input "text" at bounding box center [1004, 472] width 90 height 29
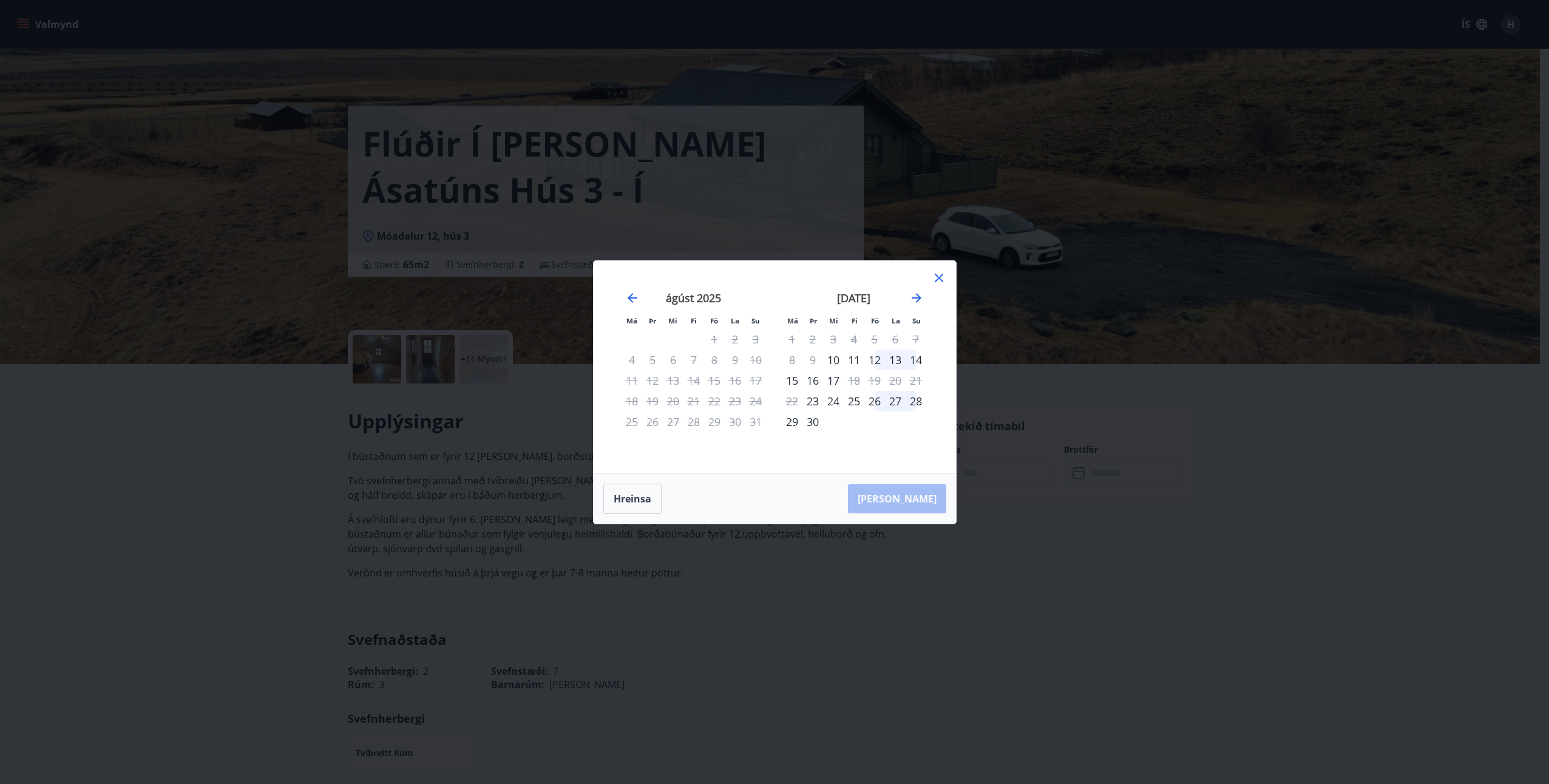
click at [873, 401] on div "26" at bounding box center [875, 401] width 21 height 21
click at [794, 422] on div "29" at bounding box center [792, 422] width 21 height 21
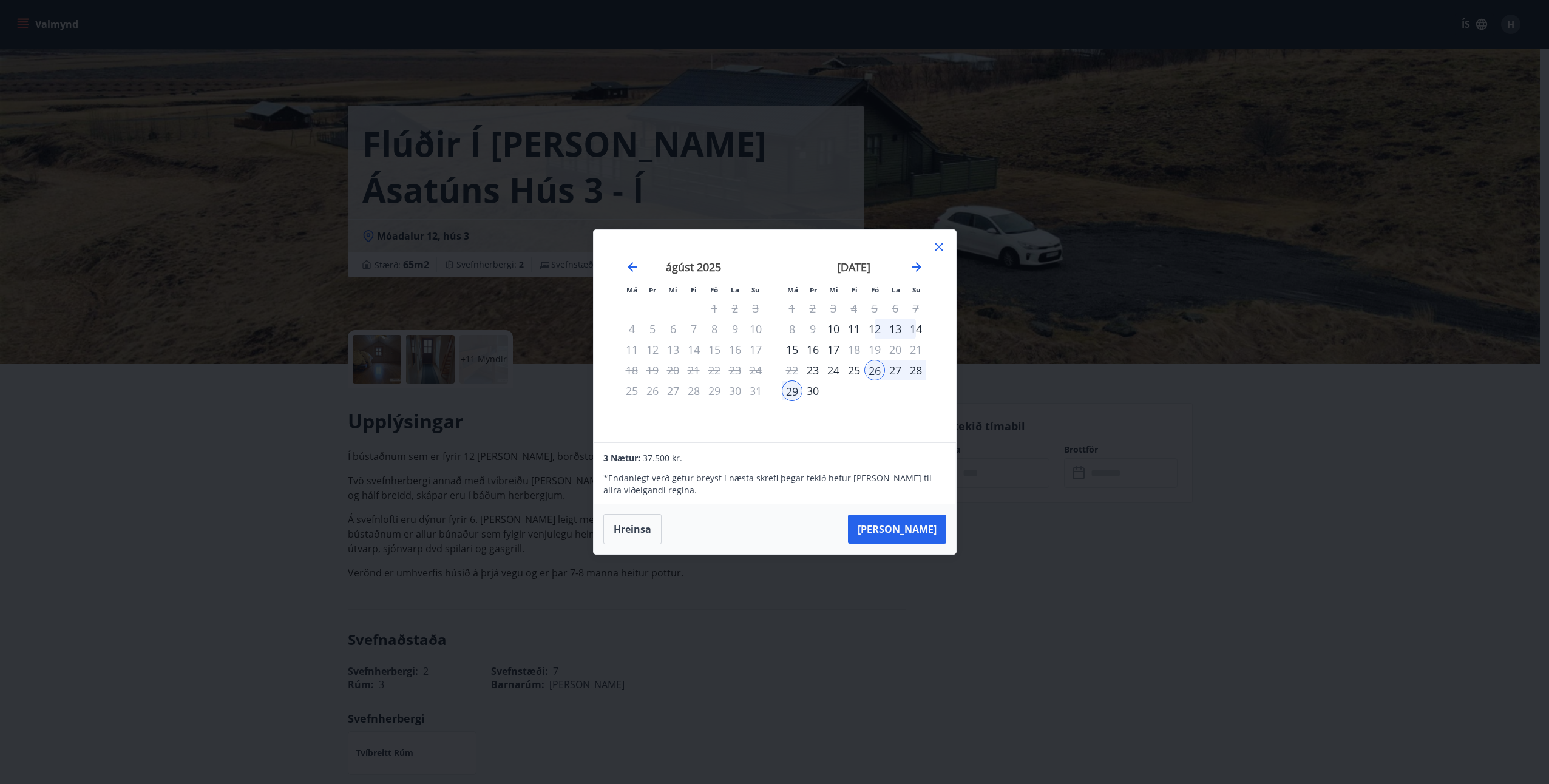
click at [854, 372] on div "25" at bounding box center [854, 370] width 21 height 21
click at [916, 537] on button "Taka Frá" at bounding box center [897, 529] width 98 height 29
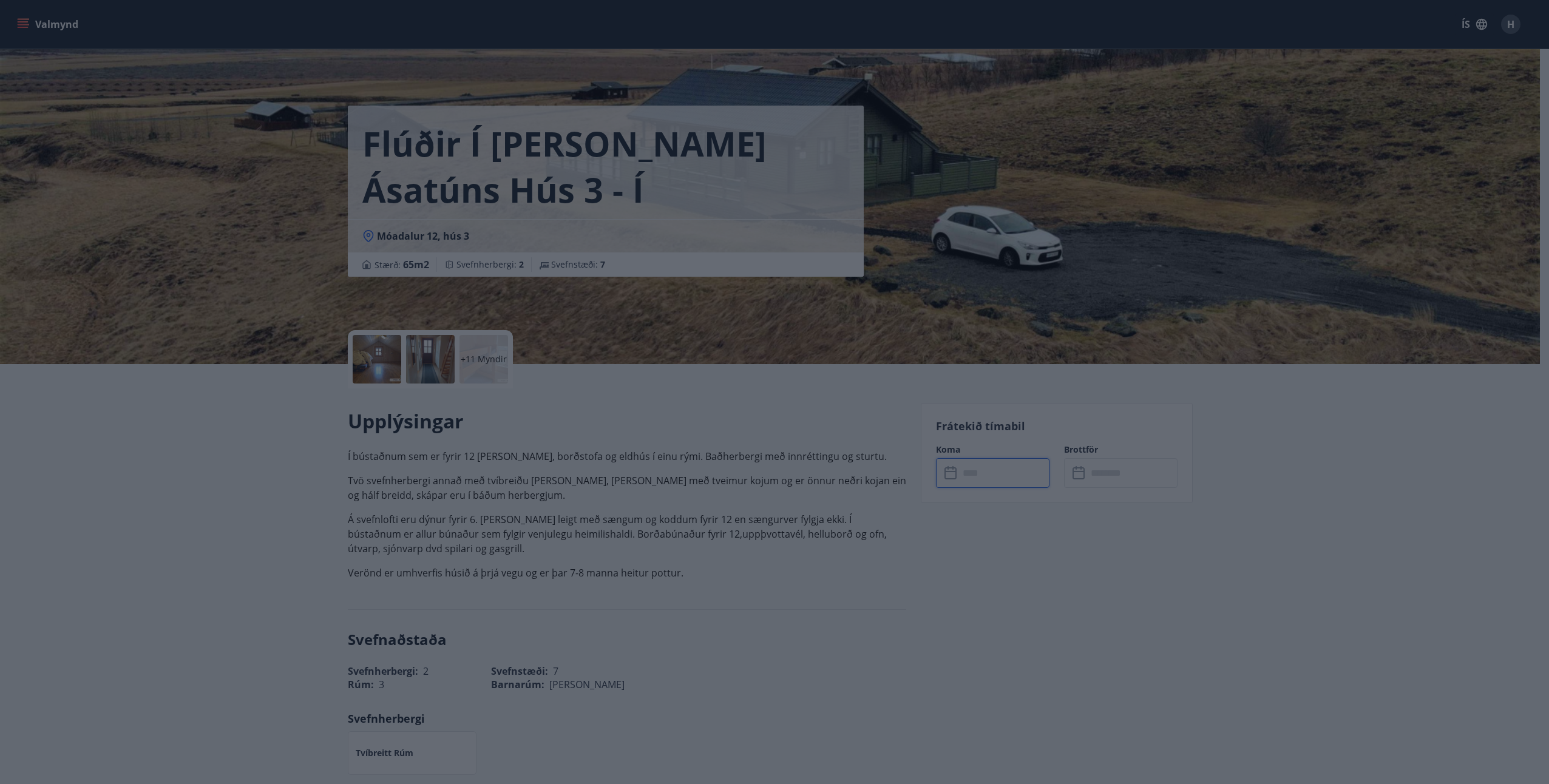
type input "******"
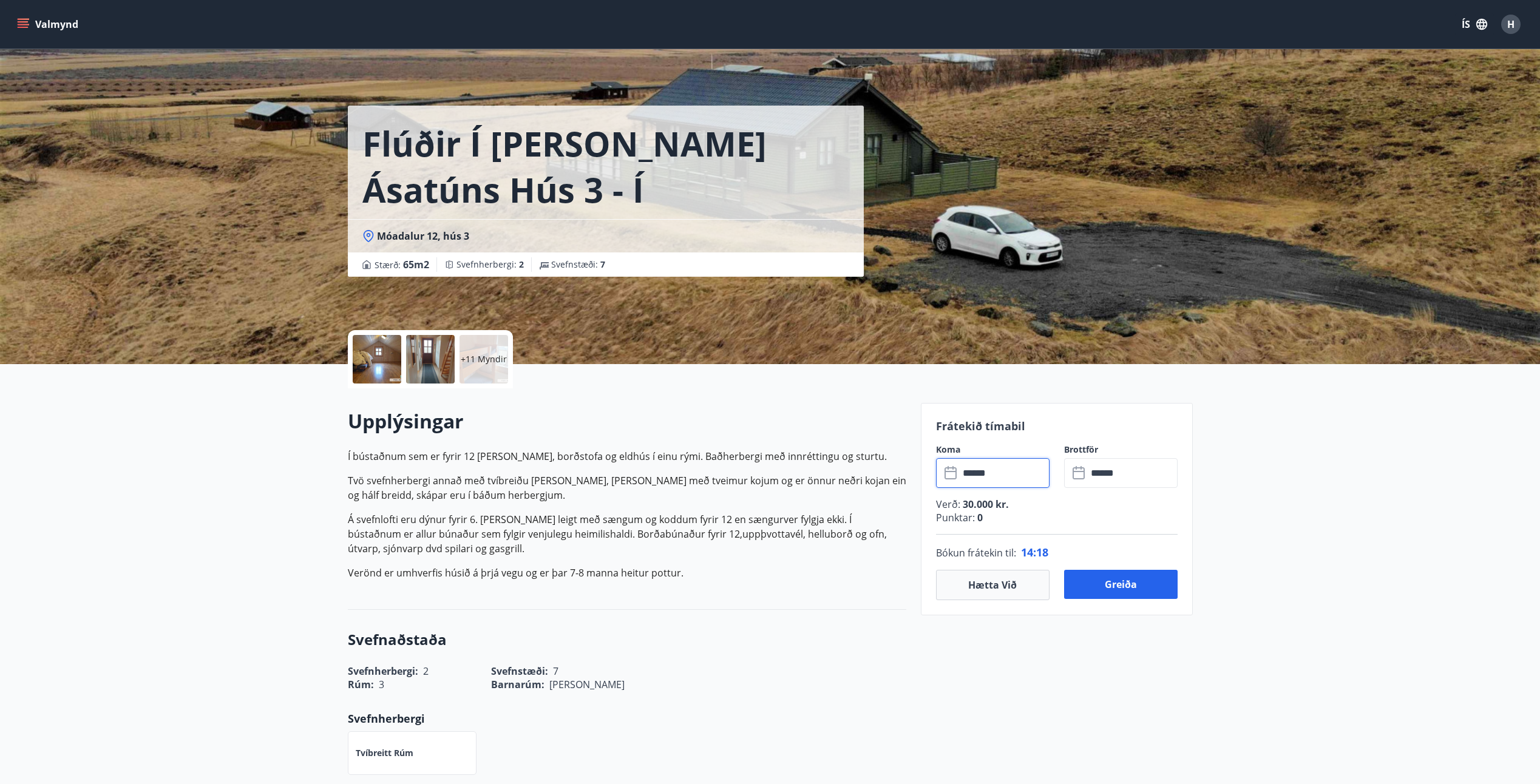
click at [363, 365] on div at bounding box center [377, 359] width 48 height 48
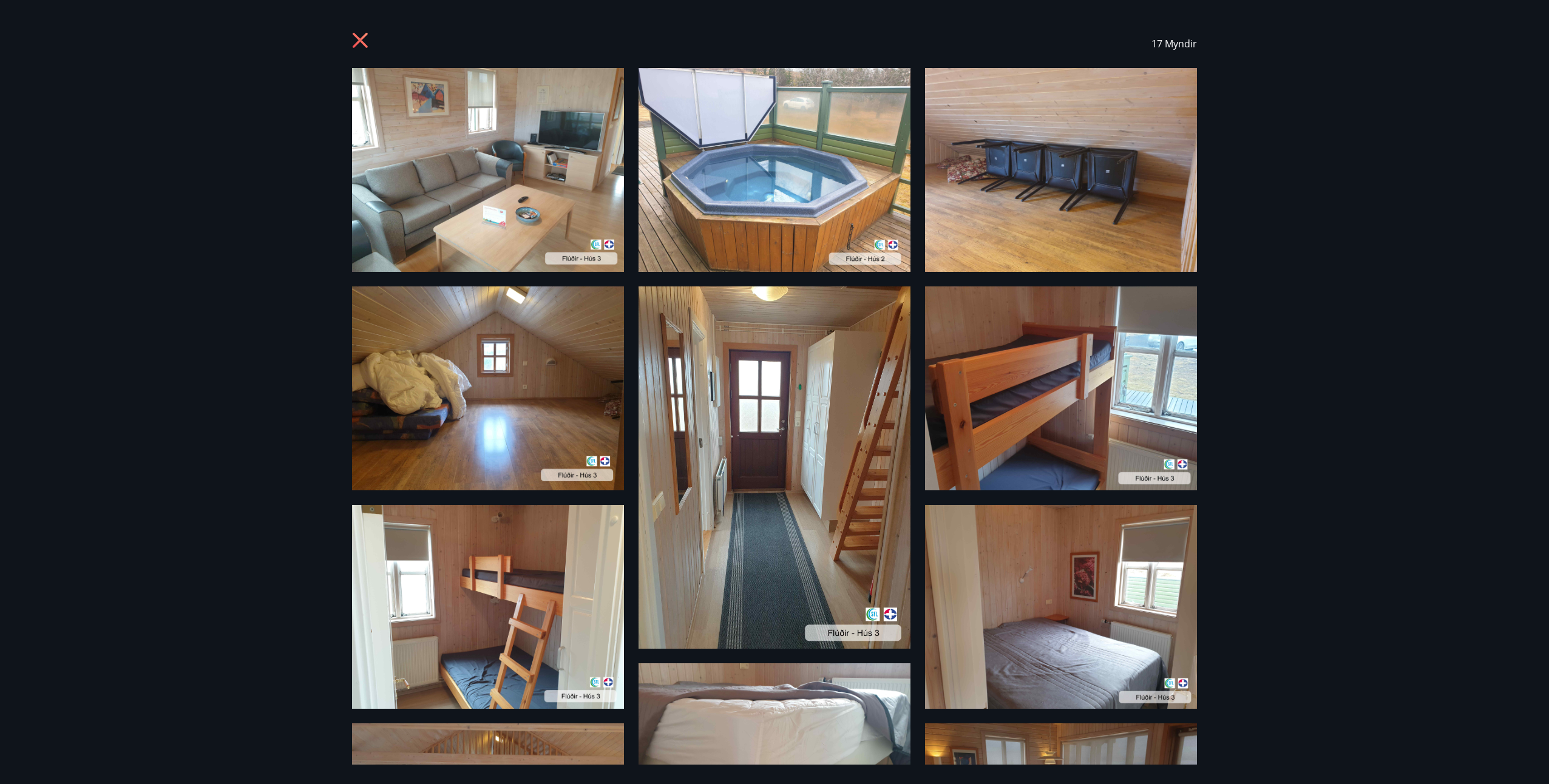
click at [361, 32] on icon at bounding box center [362, 42] width 20 height 20
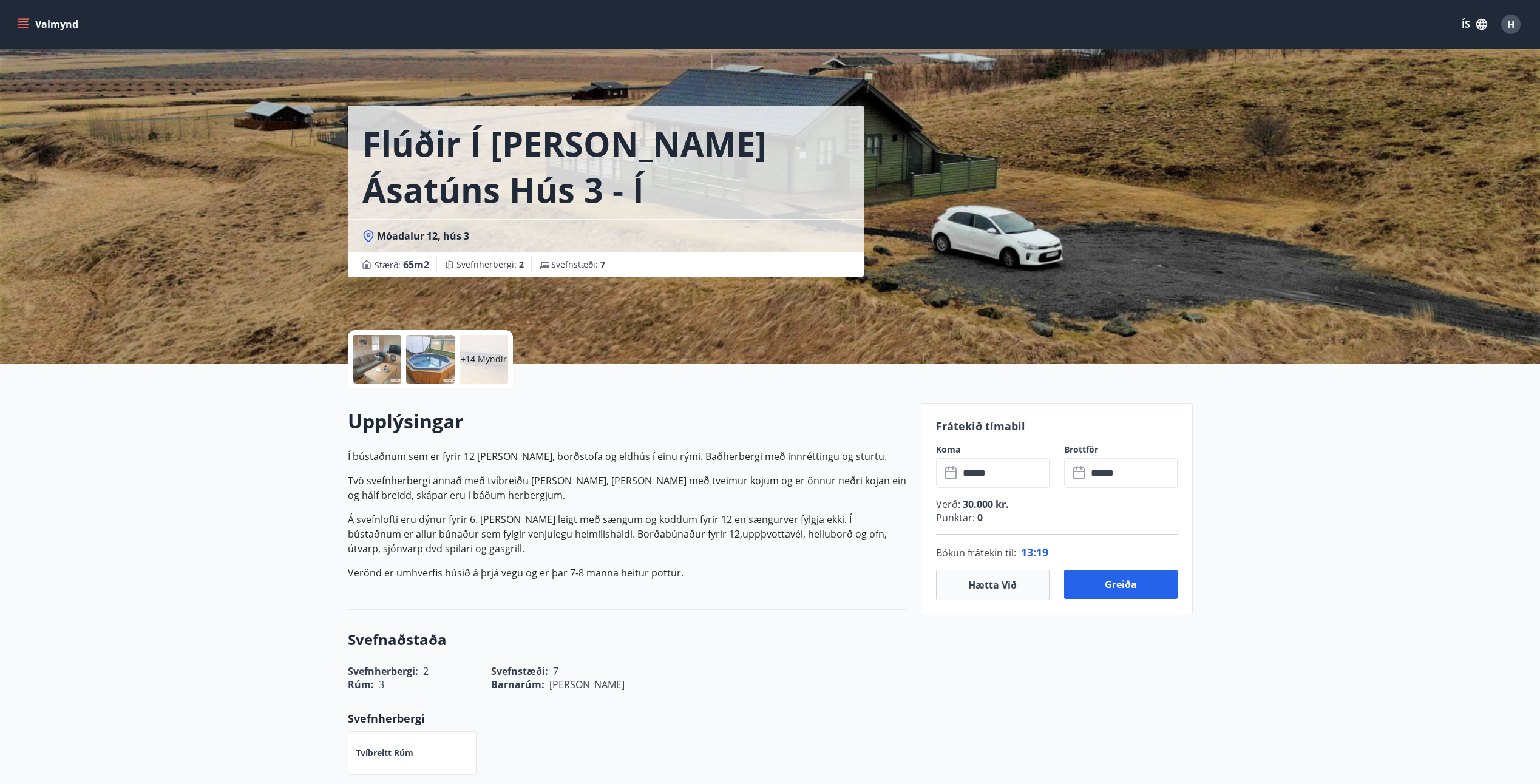
click at [27, 21] on icon "menu" at bounding box center [23, 24] width 12 height 12
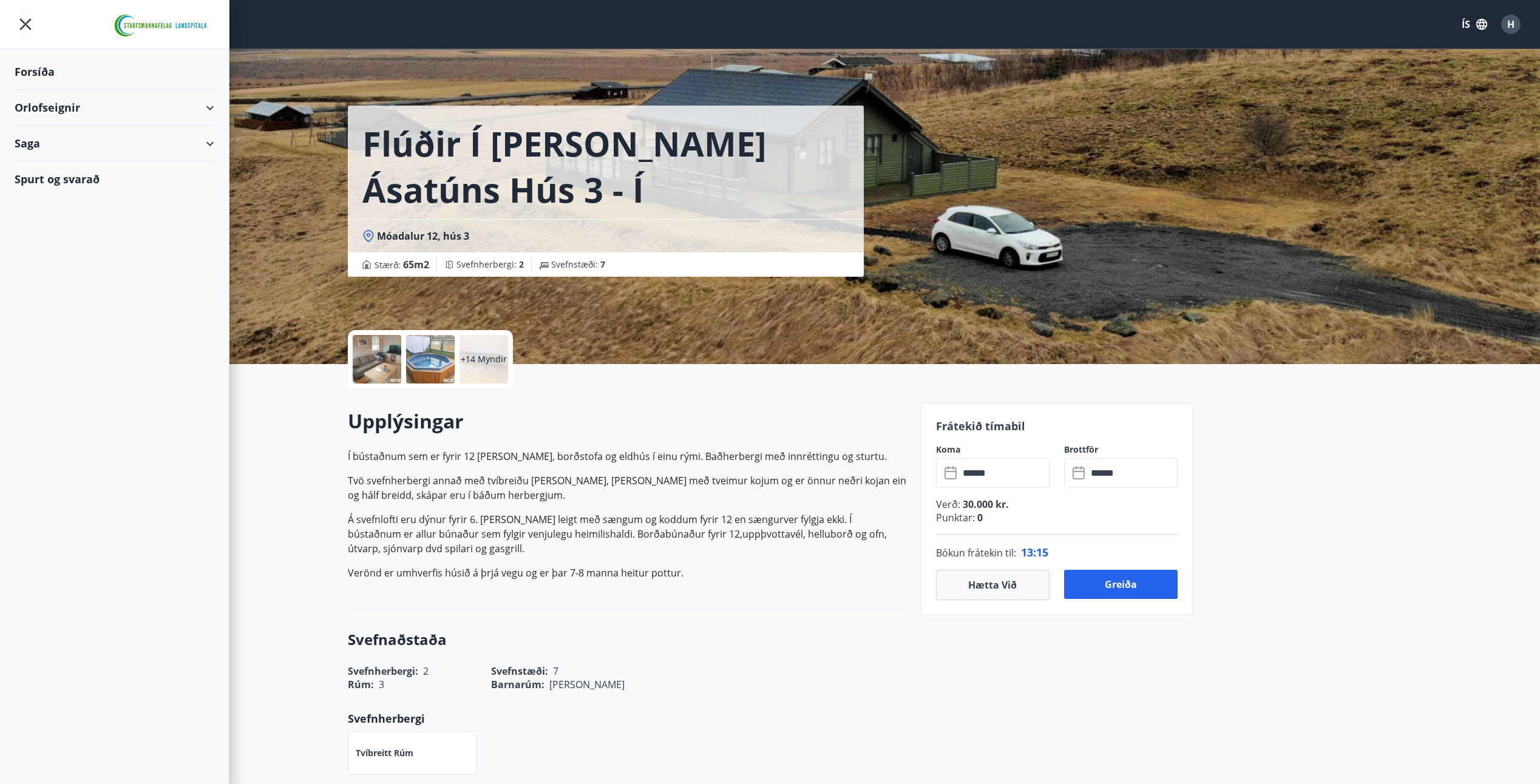
click at [26, 33] on icon "menu" at bounding box center [25, 24] width 22 height 22
